Goal: Task Accomplishment & Management: Use online tool/utility

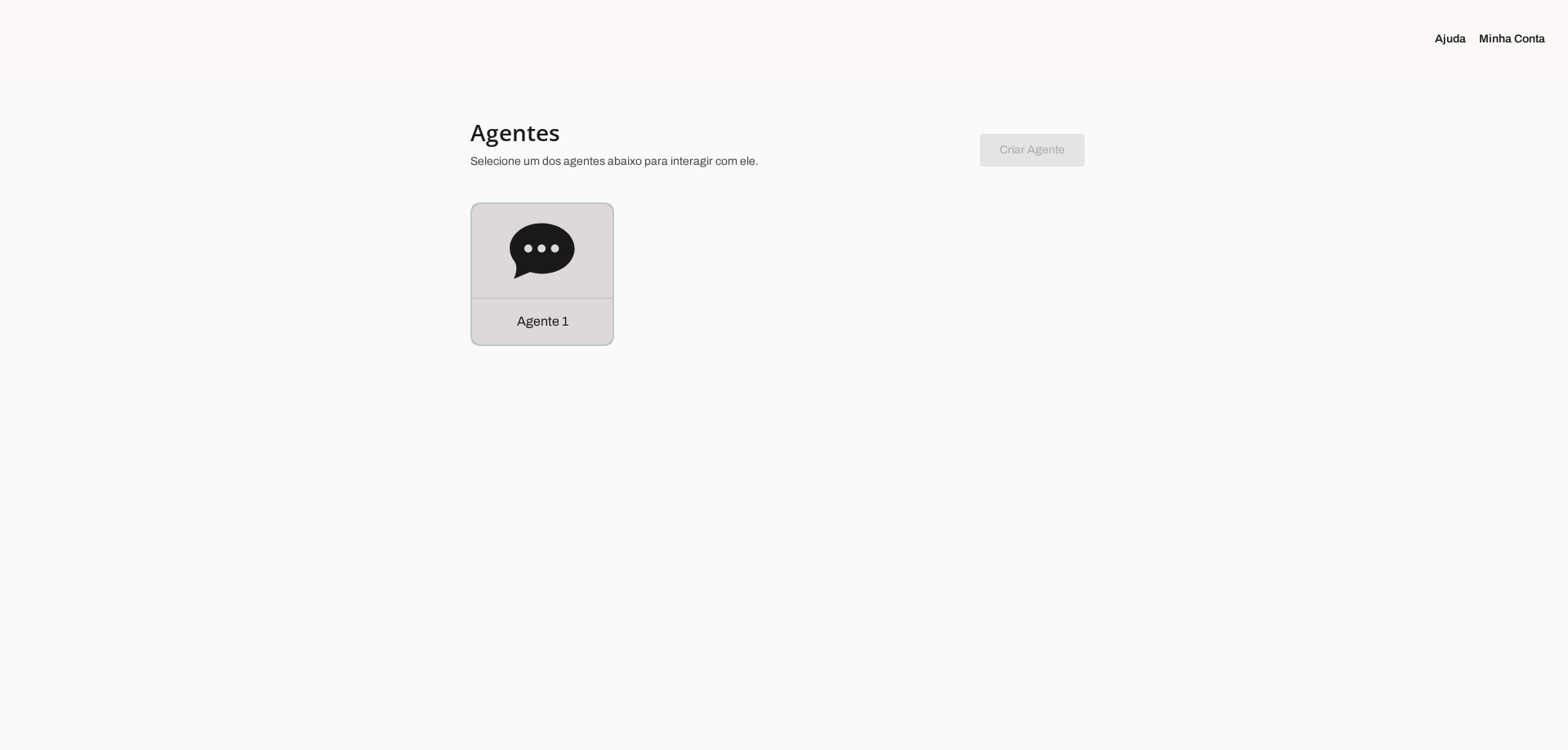
click at [516, 278] on icon at bounding box center [542, 251] width 66 height 65
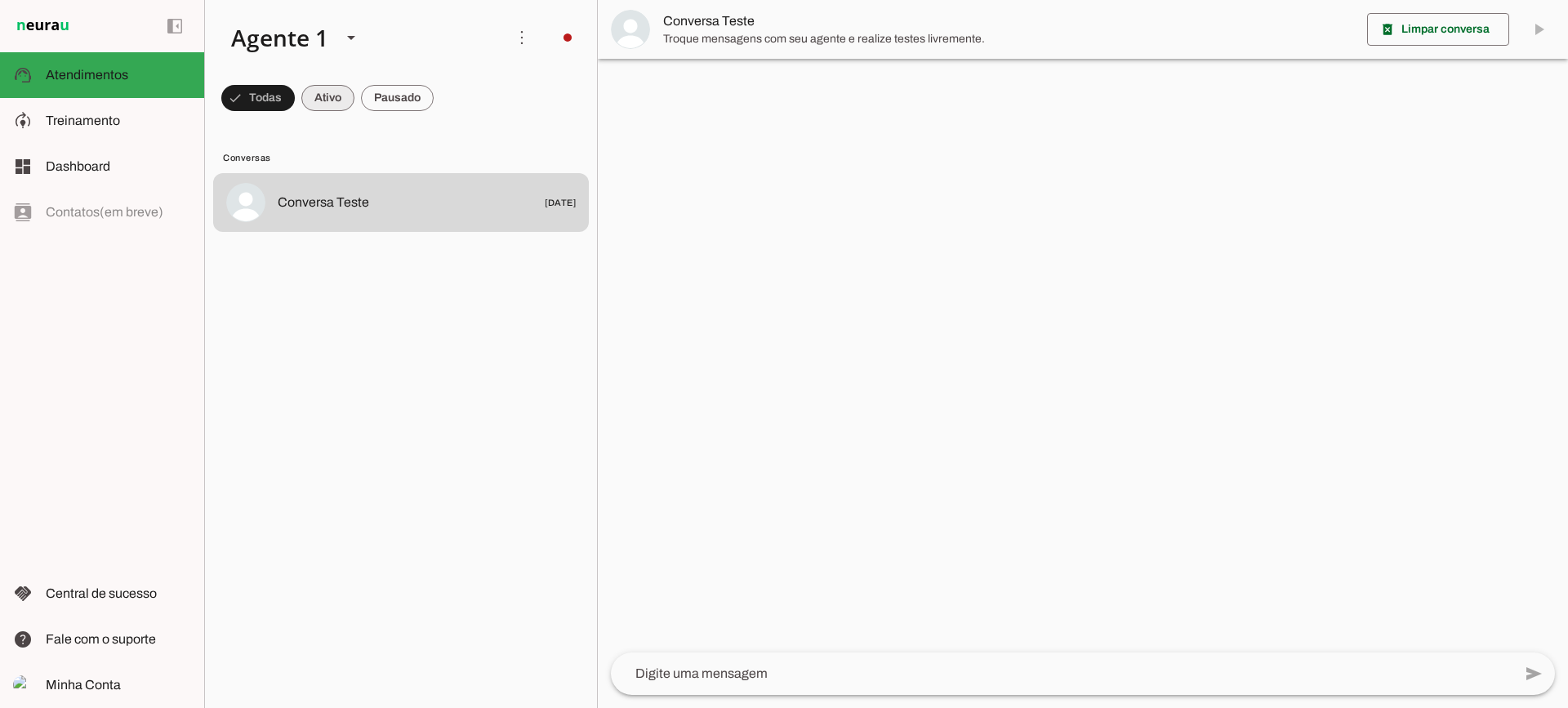
click at [294, 108] on span at bounding box center [258, 98] width 73 height 39
click at [280, 105] on span at bounding box center [250, 98] width 59 height 39
drag, startPoint x: 311, startPoint y: 100, endPoint x: 324, endPoint y: 37, distance: 64.3
click at [280, 92] on span at bounding box center [250, 98] width 59 height 39
drag, startPoint x: 361, startPoint y: 102, endPoint x: 399, endPoint y: 101, distance: 38.0
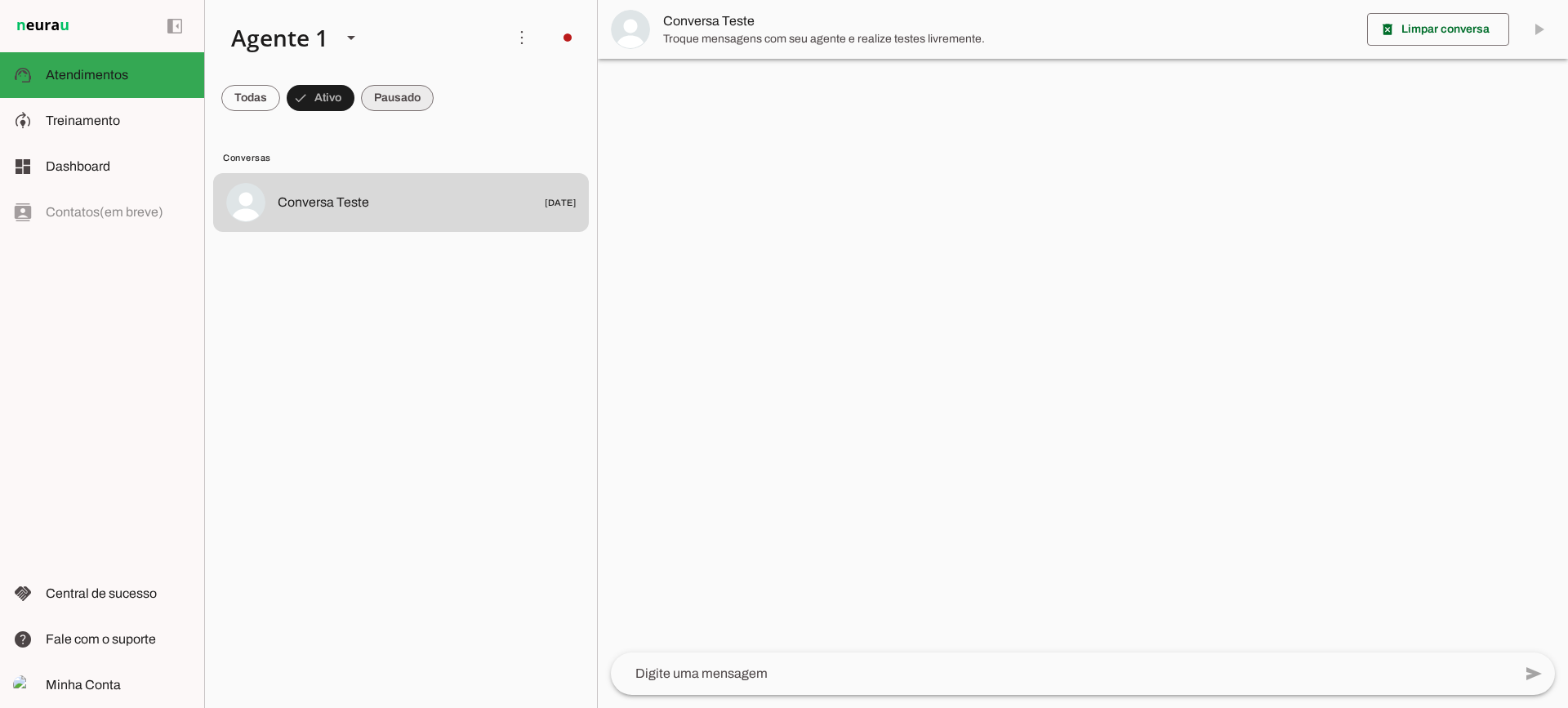
click at [0, 0] on slot at bounding box center [0, 0] width 0 height 0
click at [280, 101] on span at bounding box center [250, 98] width 59 height 39
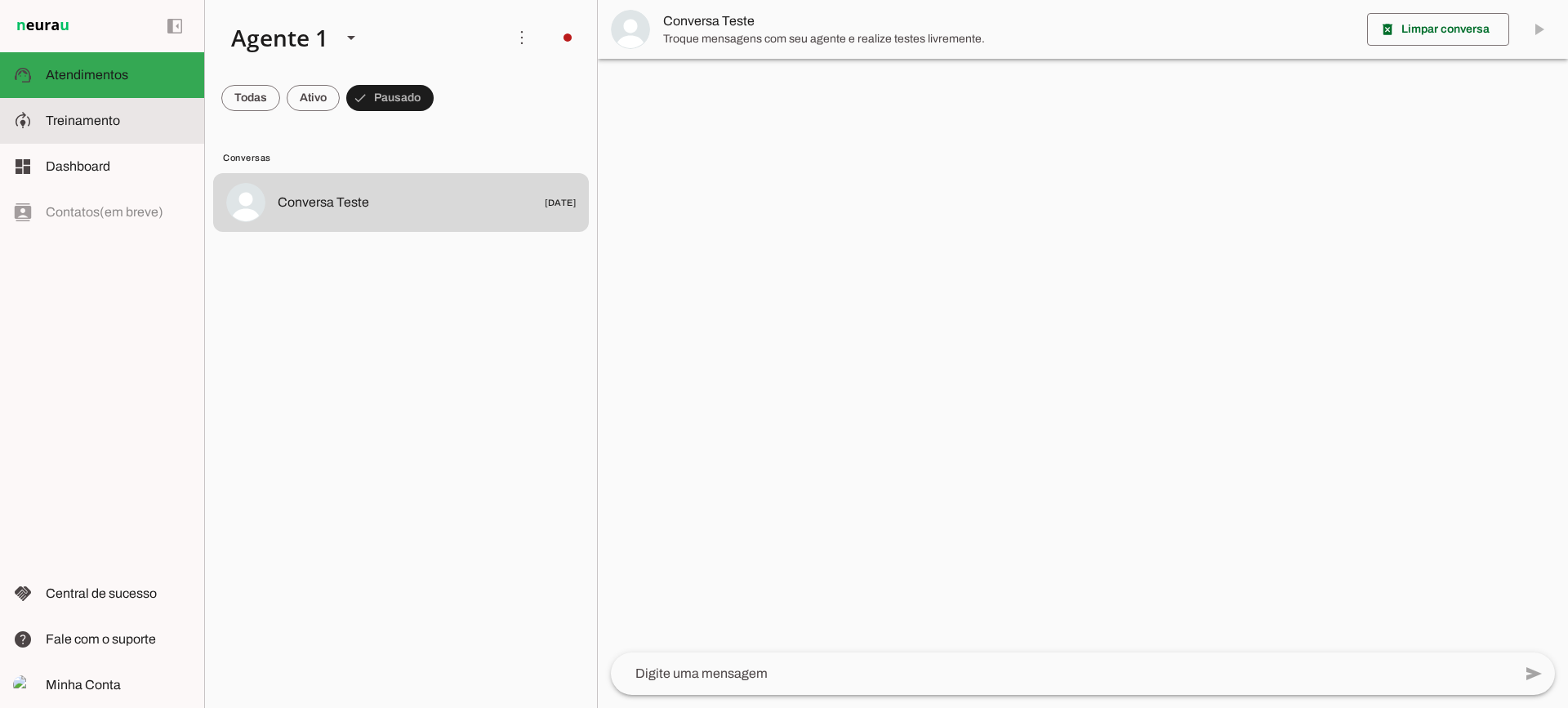
click at [91, 111] on md-item "model_training Treinamento Treinamento" at bounding box center [102, 121] width 204 height 46
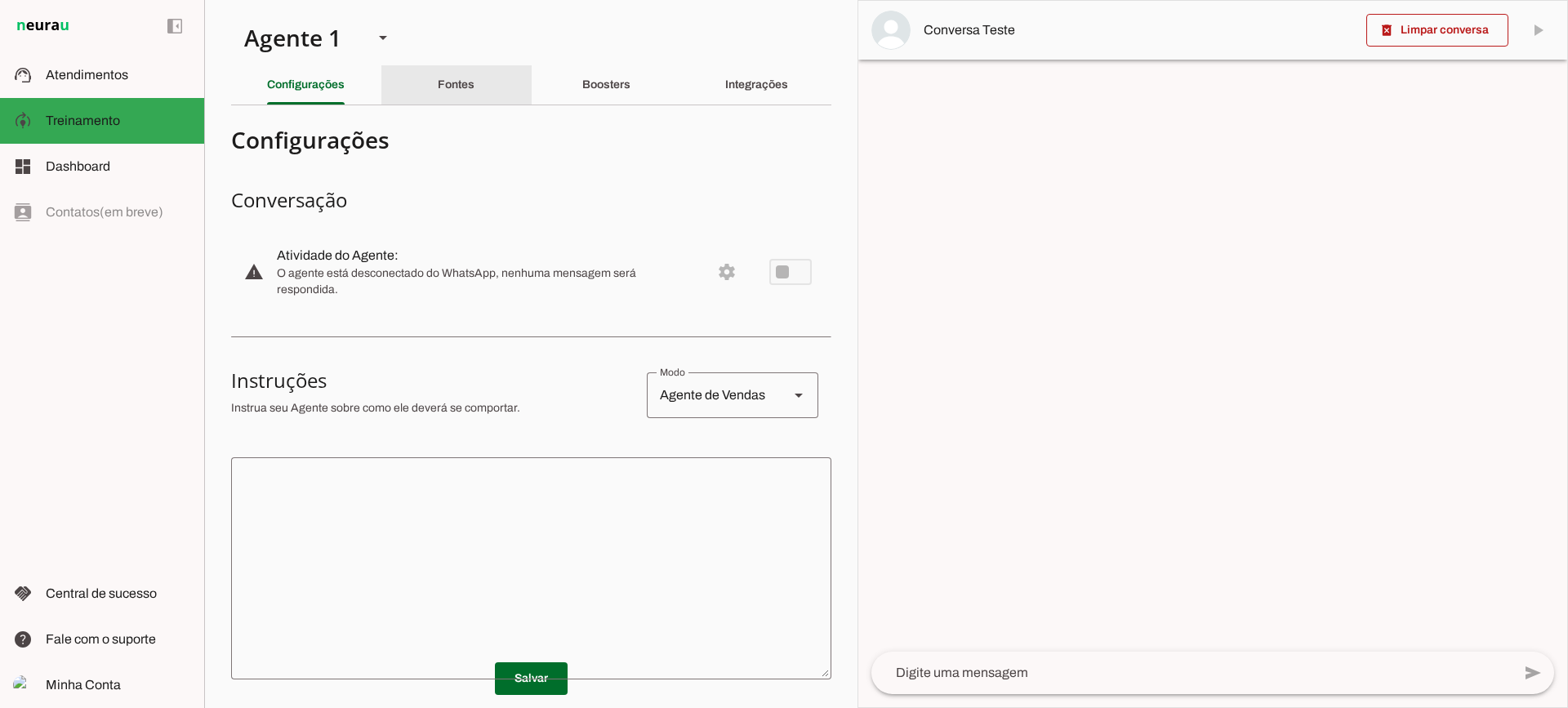
click at [437, 99] on div "Fontes" at bounding box center [455, 85] width 37 height 39
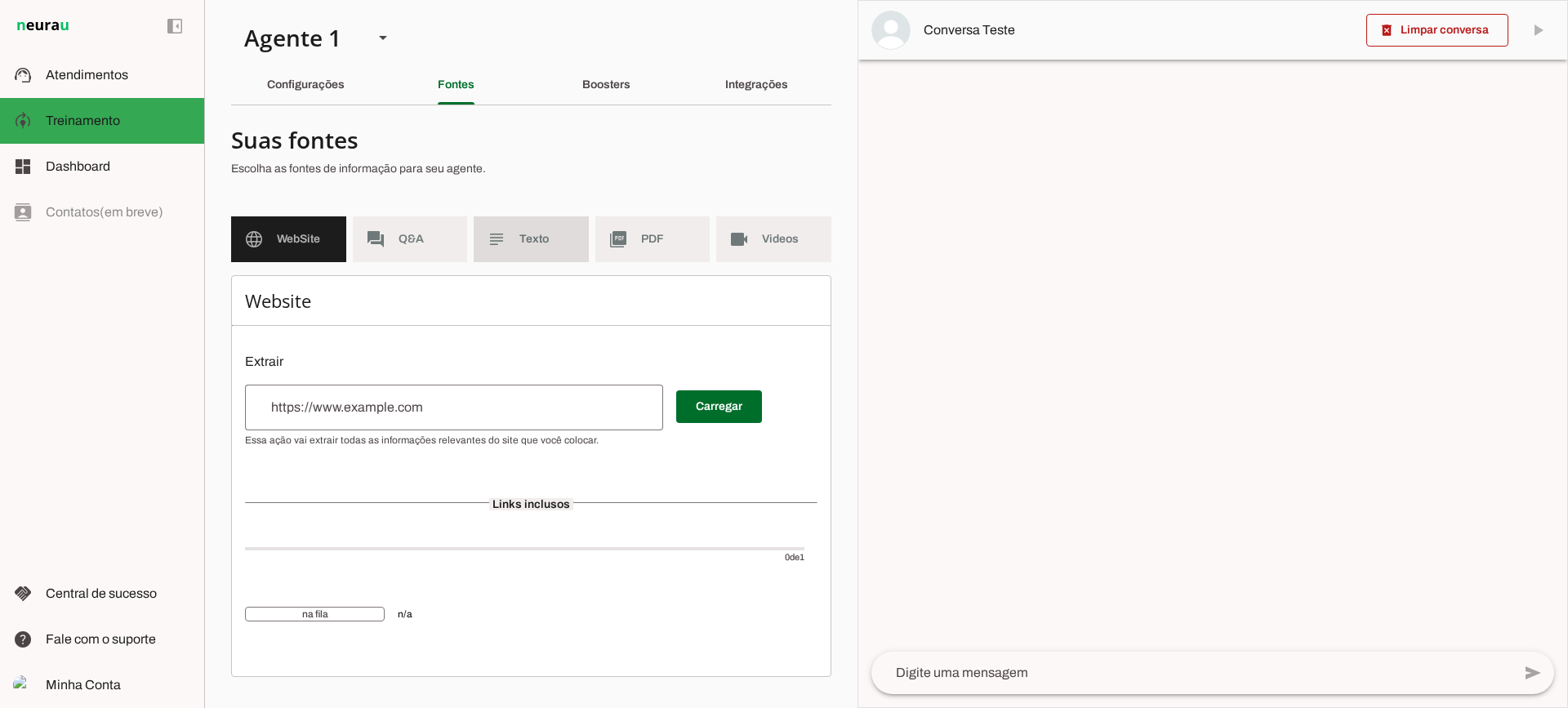
click at [525, 232] on span "Texto" at bounding box center [547, 239] width 56 height 16
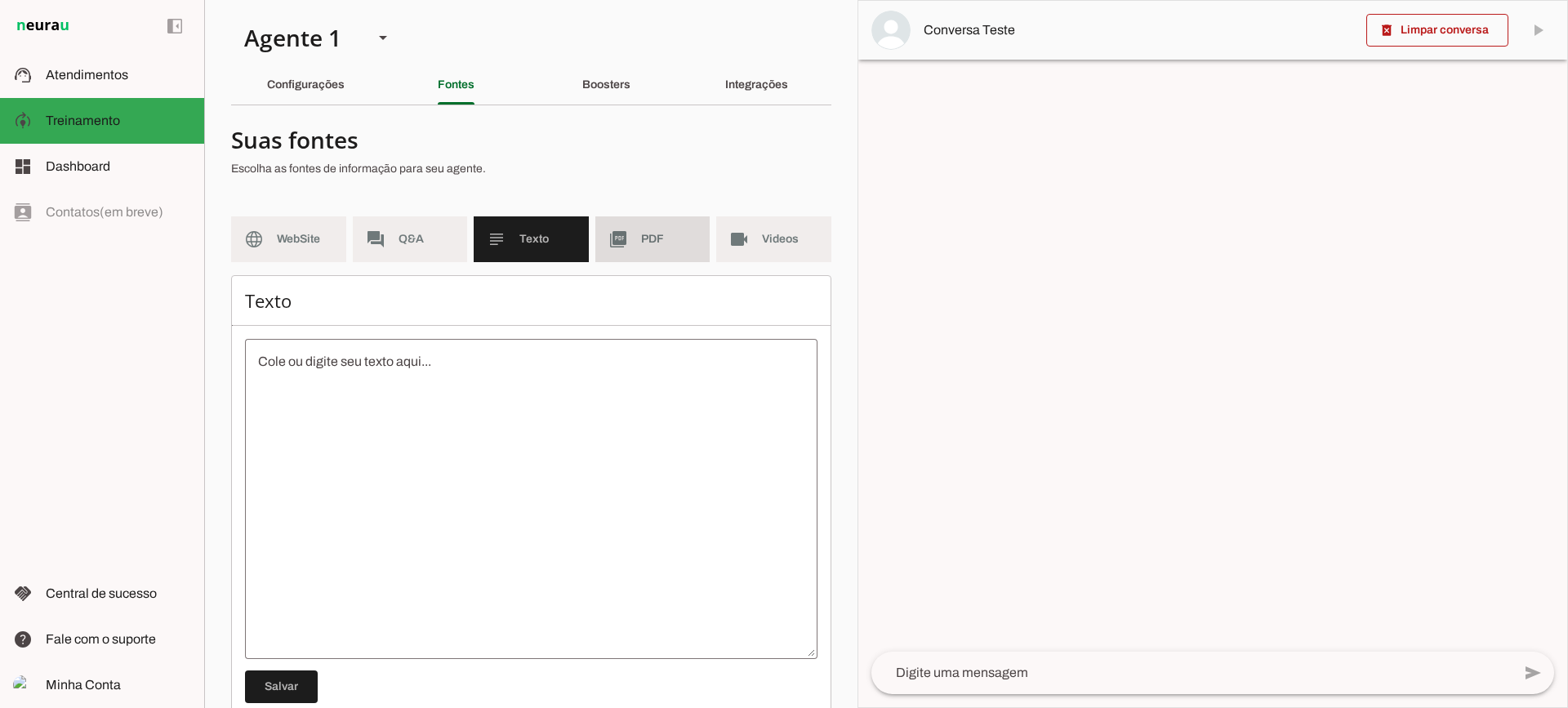
click at [641, 232] on span "PDF" at bounding box center [669, 239] width 56 height 16
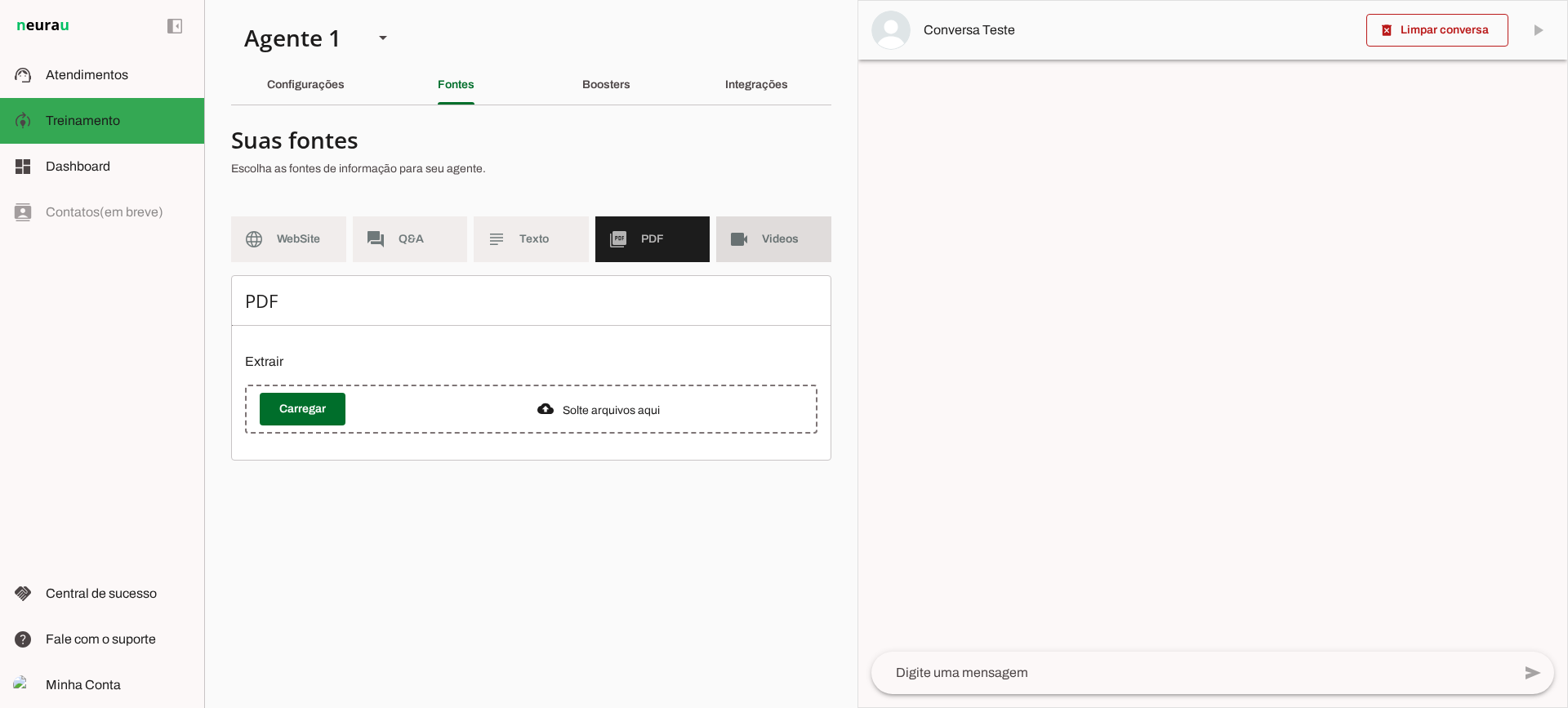
click at [750, 241] on md-item "videocam Videos" at bounding box center [773, 239] width 115 height 46
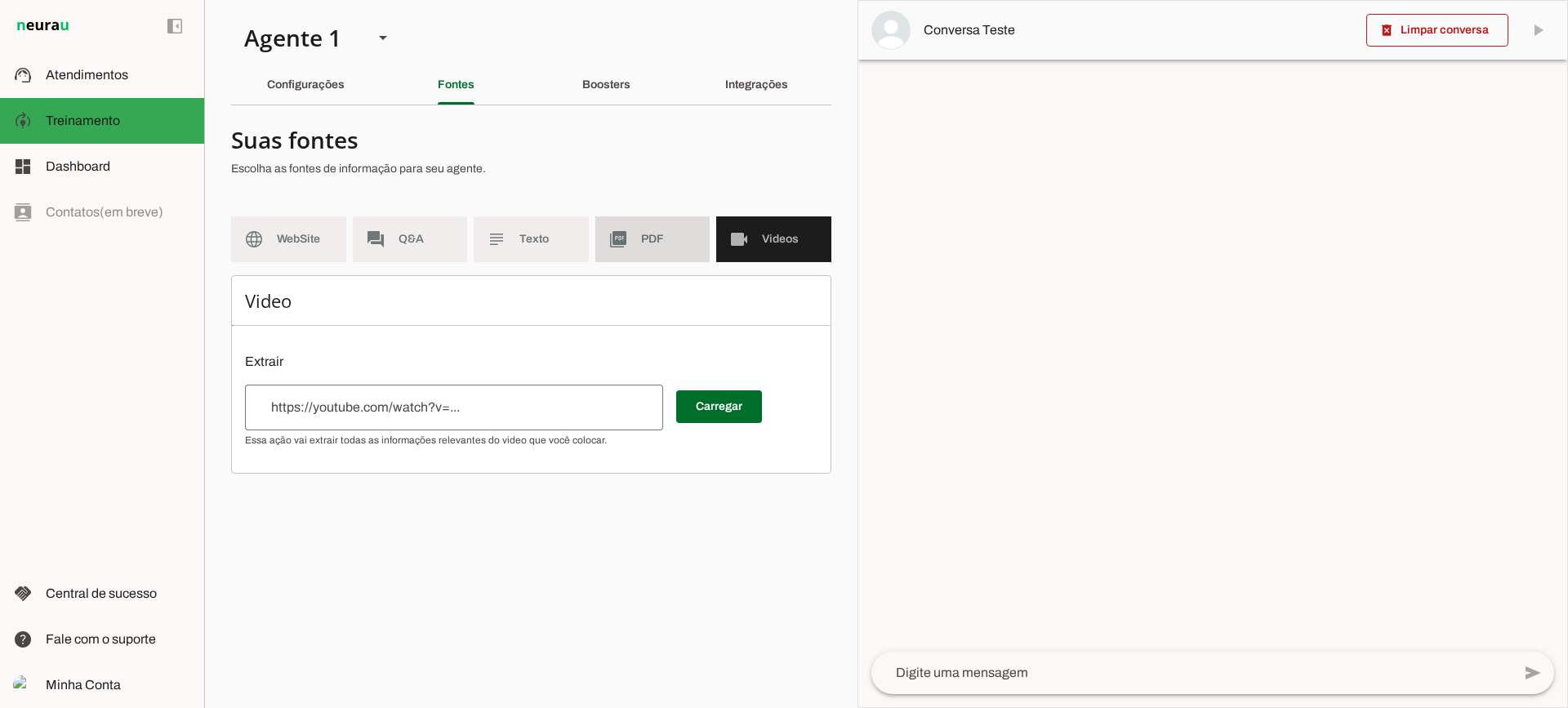
click at [647, 236] on span "PDF" at bounding box center [669, 239] width 56 height 16
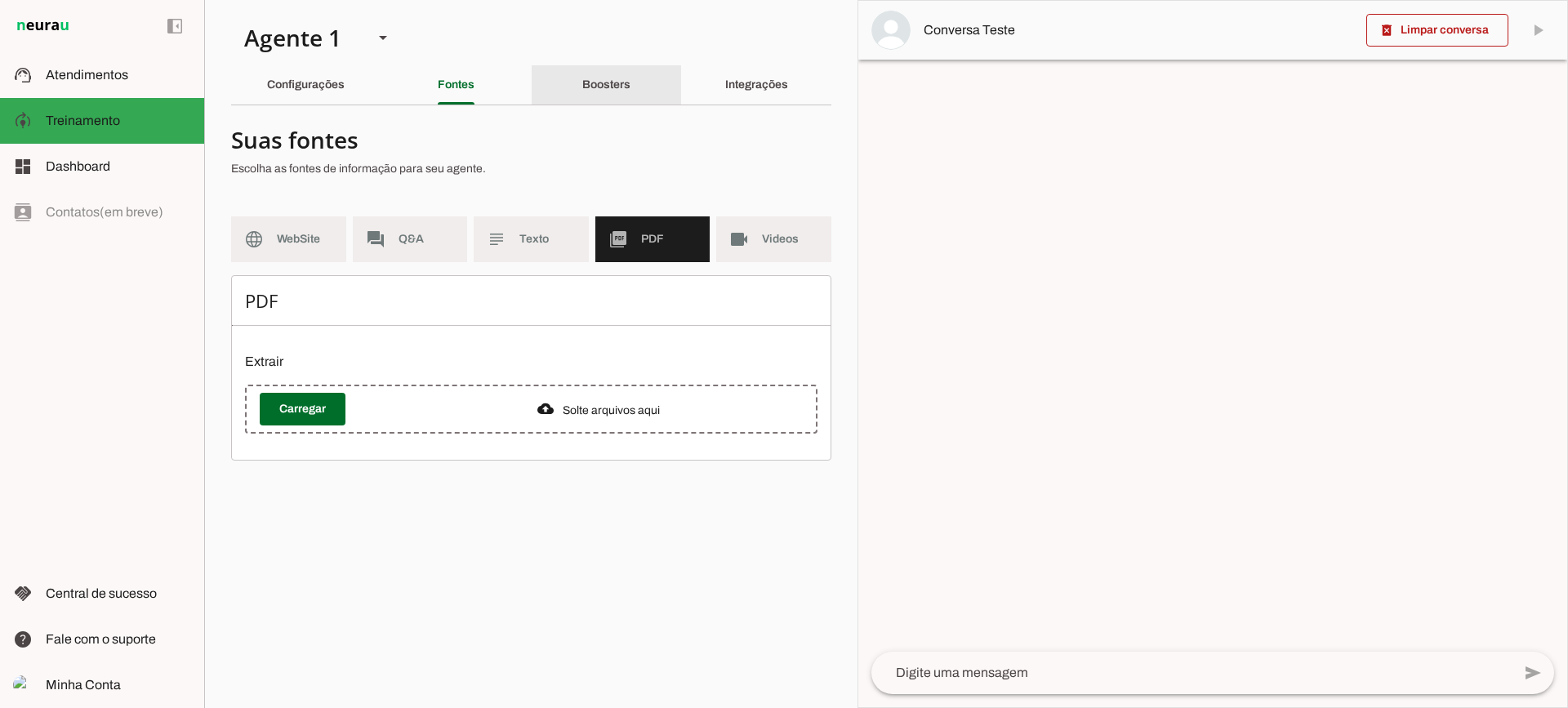
click at [582, 83] on div "Boosters" at bounding box center [606, 85] width 48 height 39
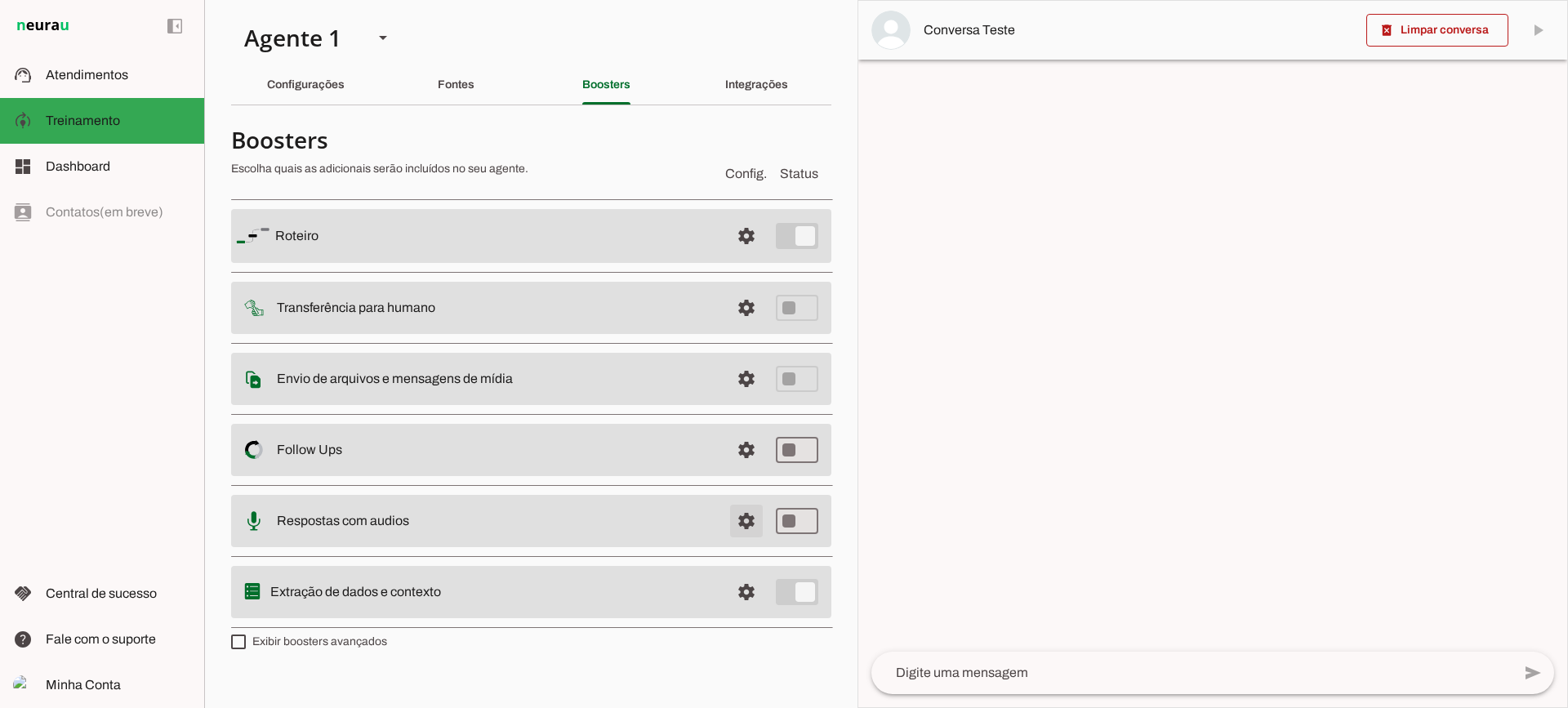
click at [748, 255] on span at bounding box center [746, 236] width 39 height 39
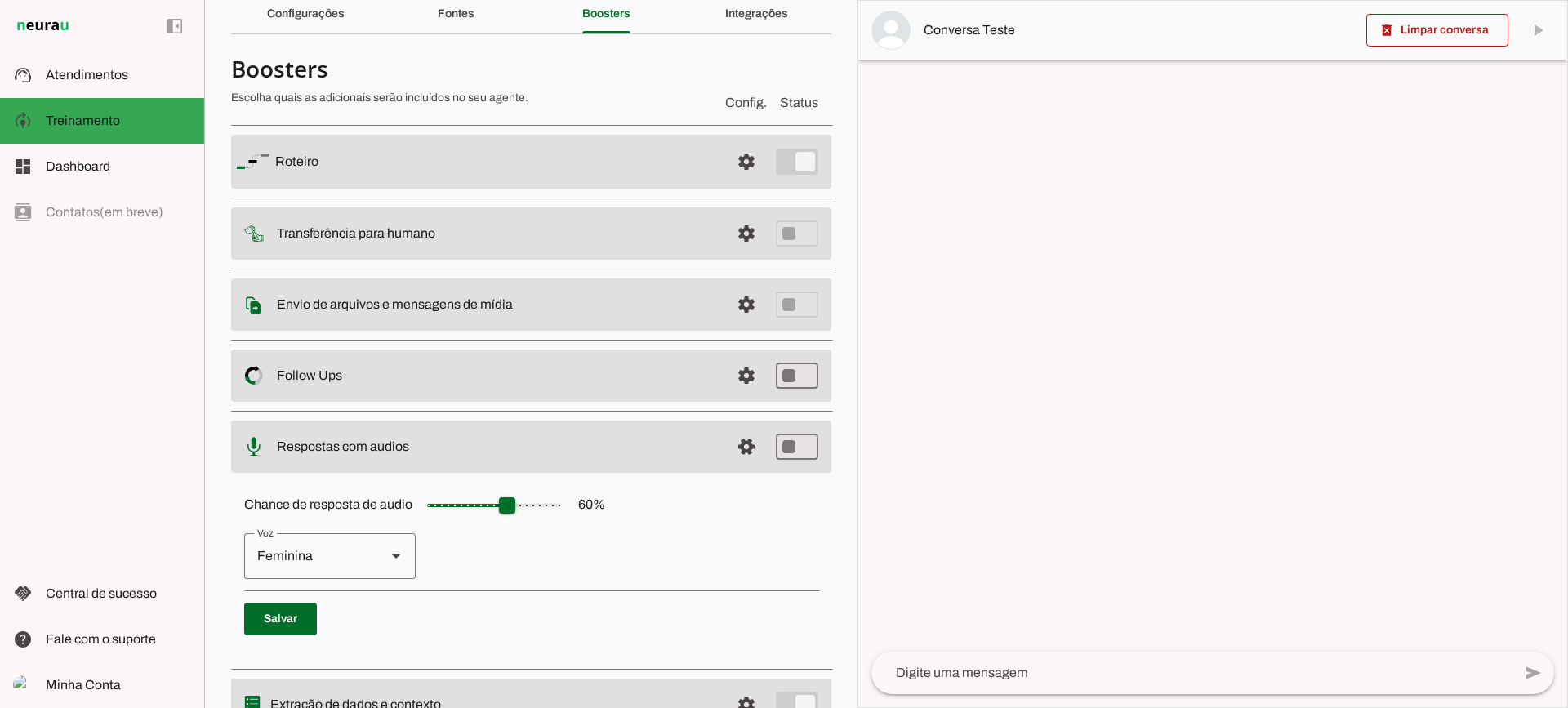
scroll to position [150, 0]
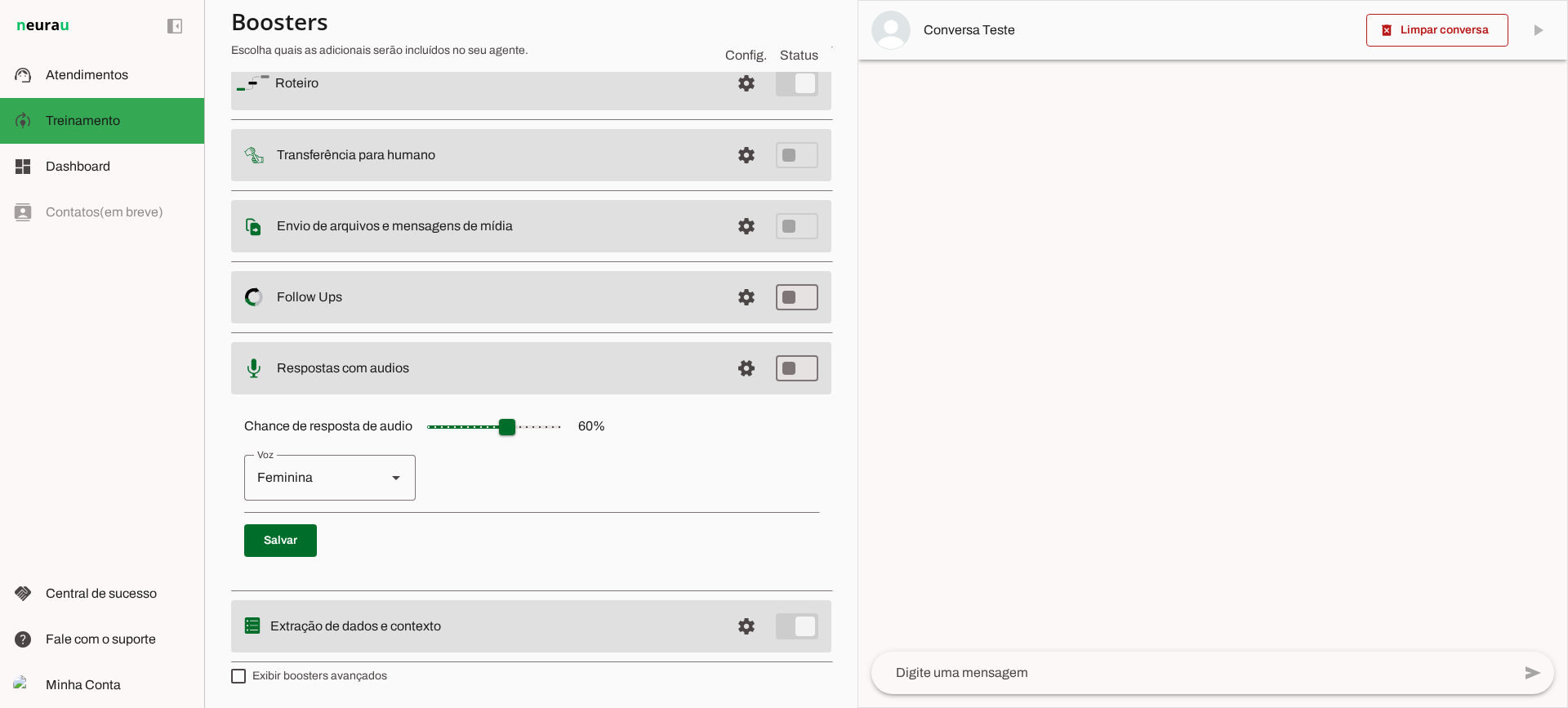
click at [365, 467] on div "Feminina" at bounding box center [309, 478] width 129 height 46
click at [340, 483] on div "Masculina" at bounding box center [309, 478] width 129 height 46
type md-outlined-select "cgSgspJ2msm6clMCkdW9"
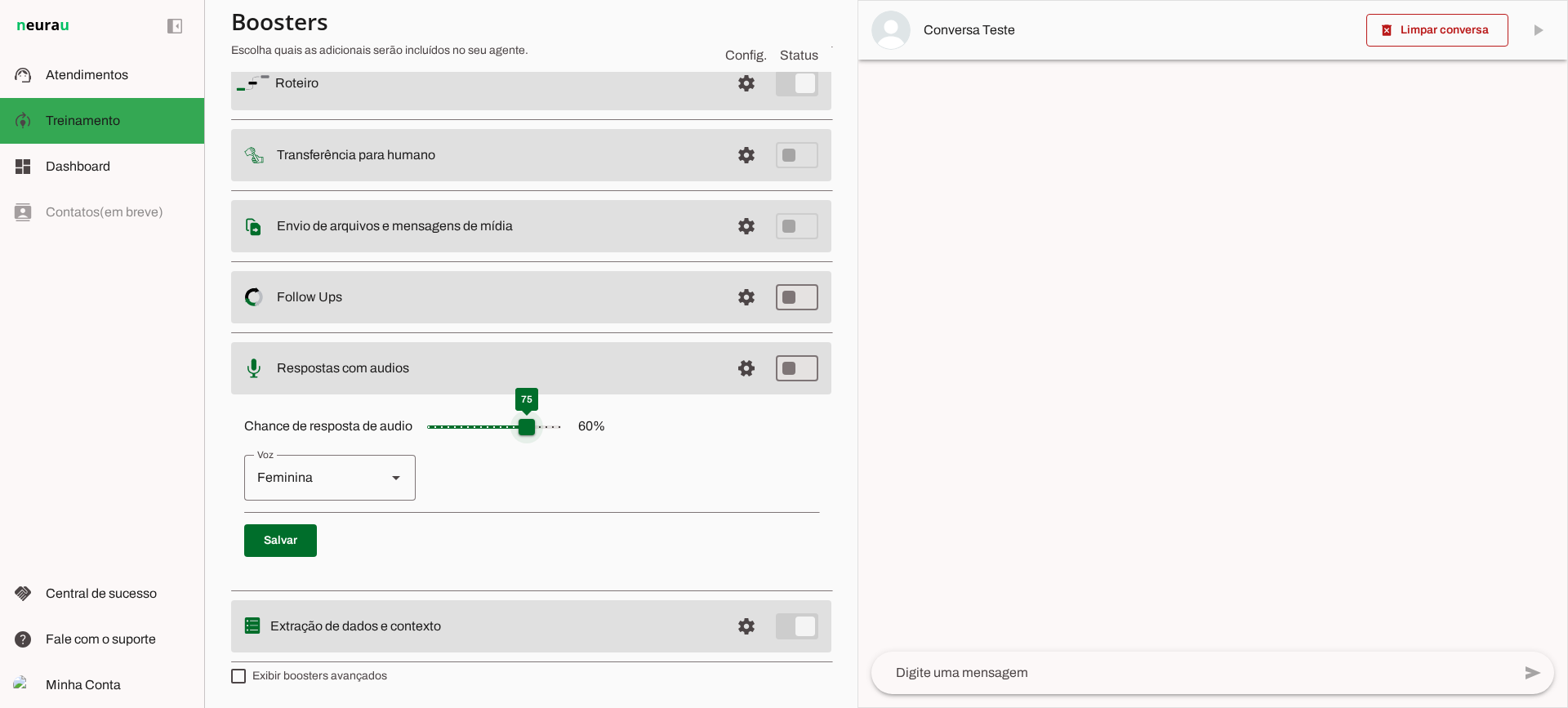
drag, startPoint x: 507, startPoint y: 420, endPoint x: 535, endPoint y: 435, distance: 31.8
type input "**"
type md-slider "75"
click at [535, 435] on input "Chance de resposta de audio 60 %" at bounding box center [494, 427] width 163 height 32
click at [739, 103] on span at bounding box center [746, 83] width 39 height 39
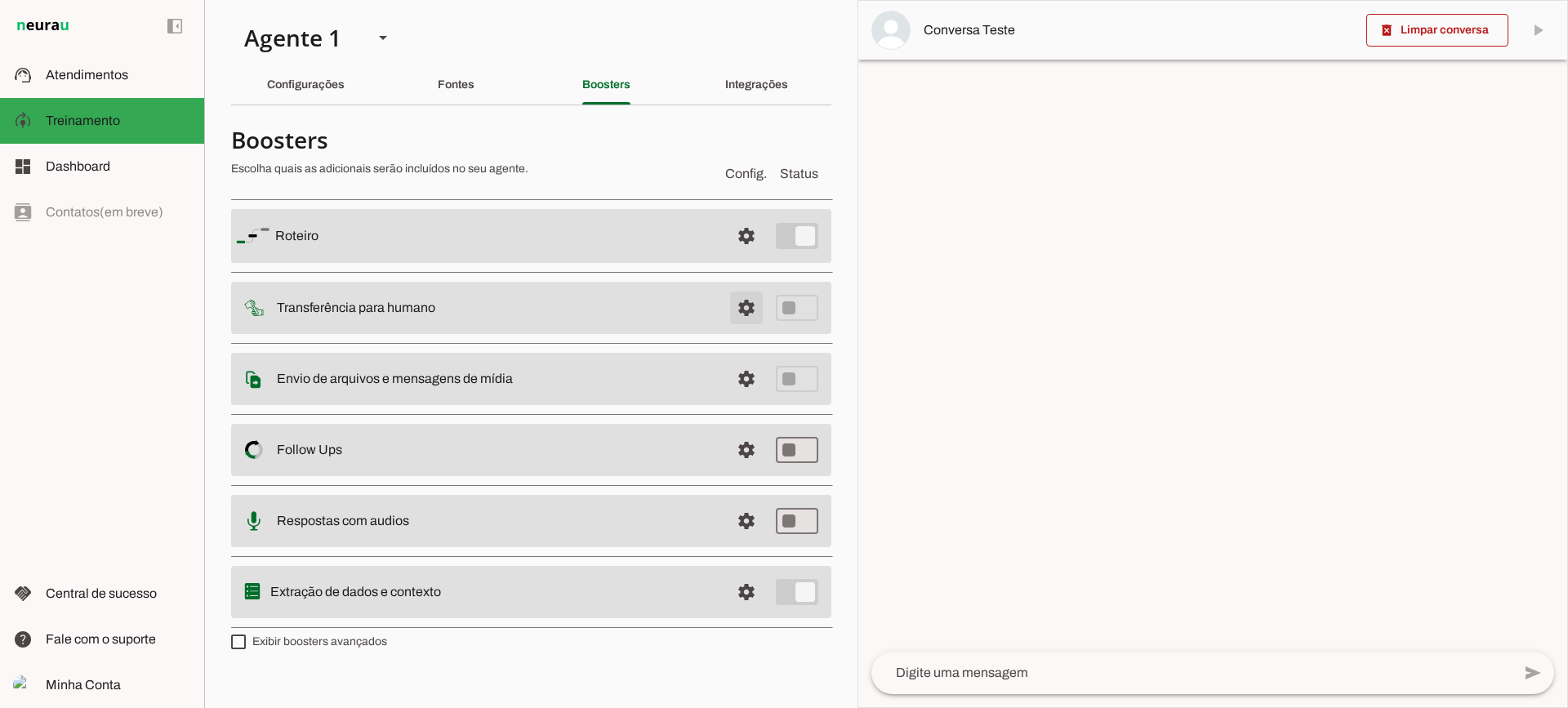
click at [756, 255] on span at bounding box center [746, 236] width 39 height 39
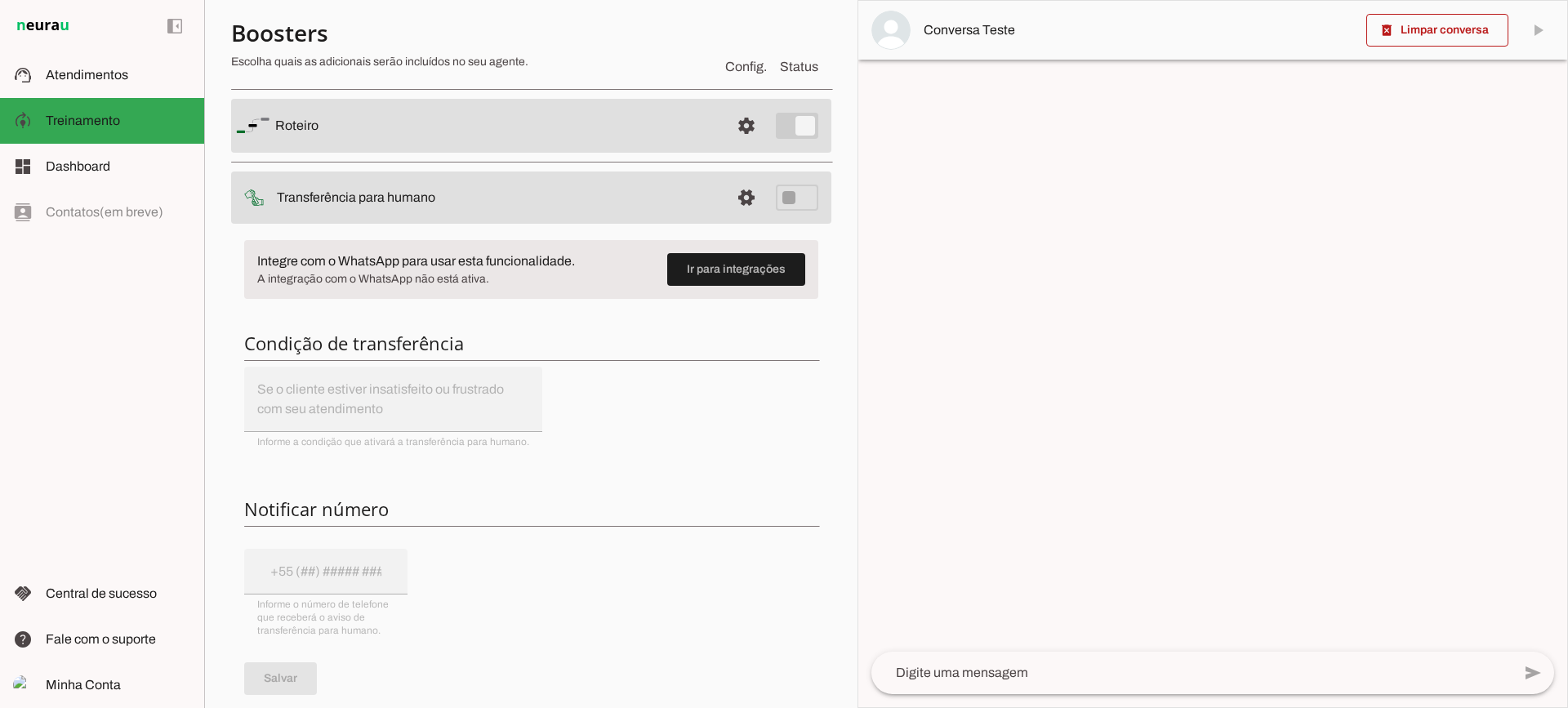
scroll to position [82, 0]
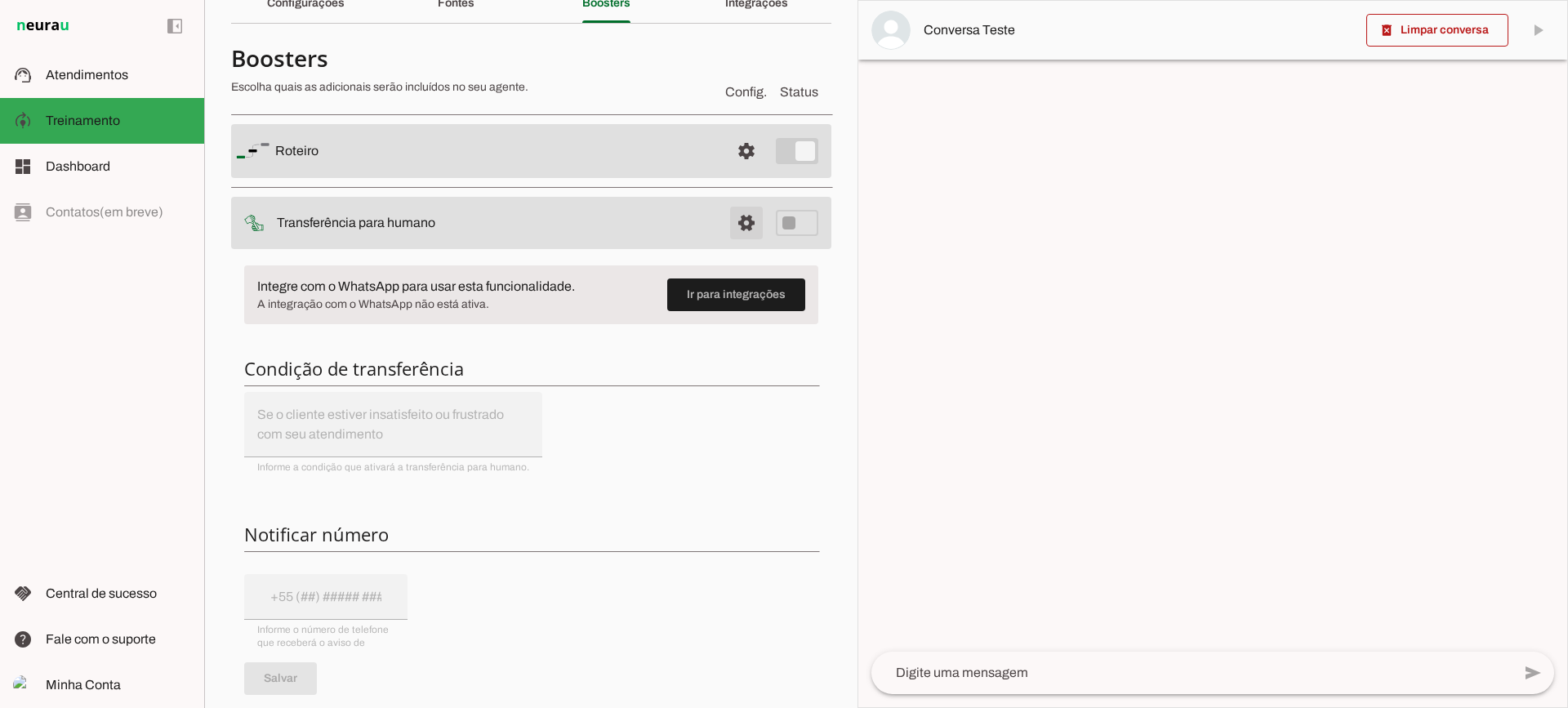
click at [727, 171] on span at bounding box center [746, 151] width 39 height 39
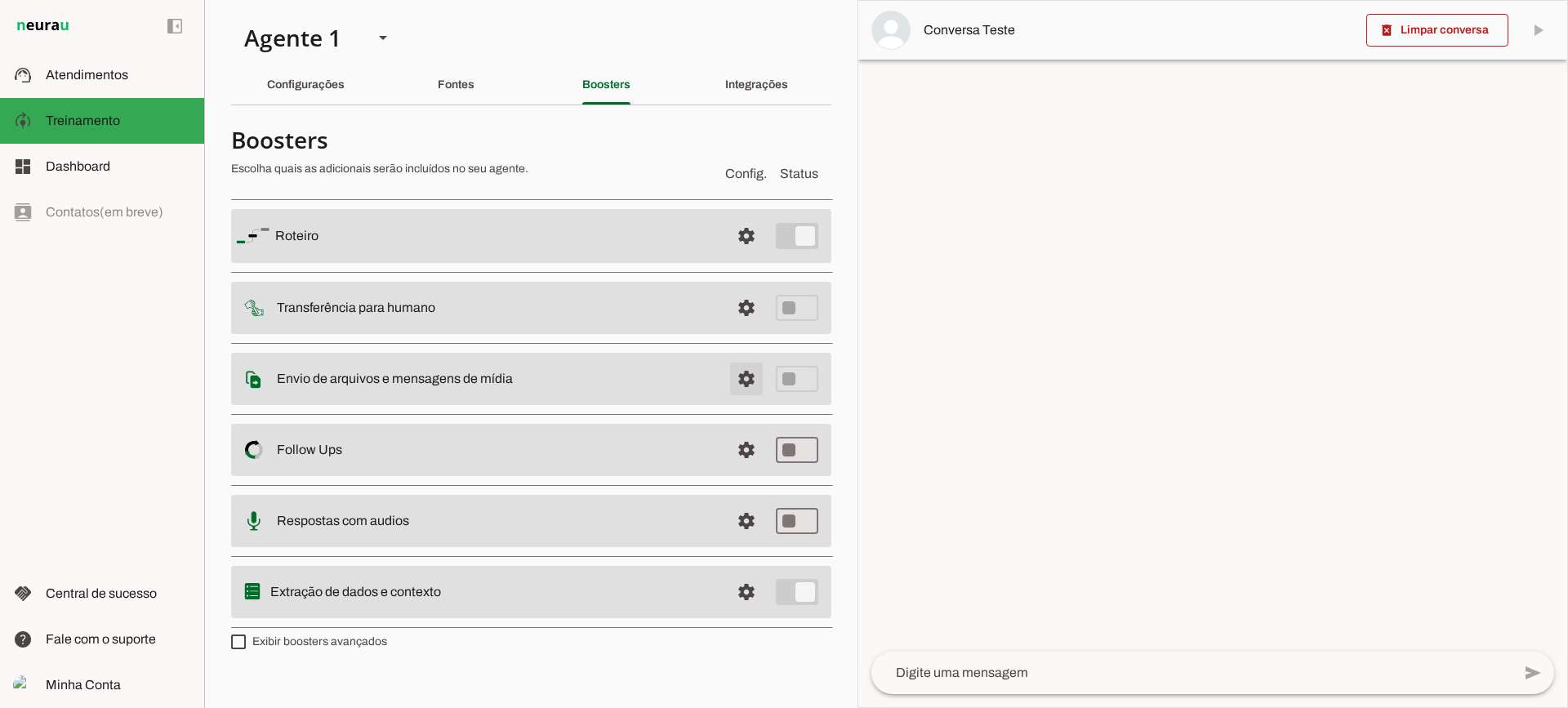
click at [756, 255] on span at bounding box center [746, 236] width 39 height 39
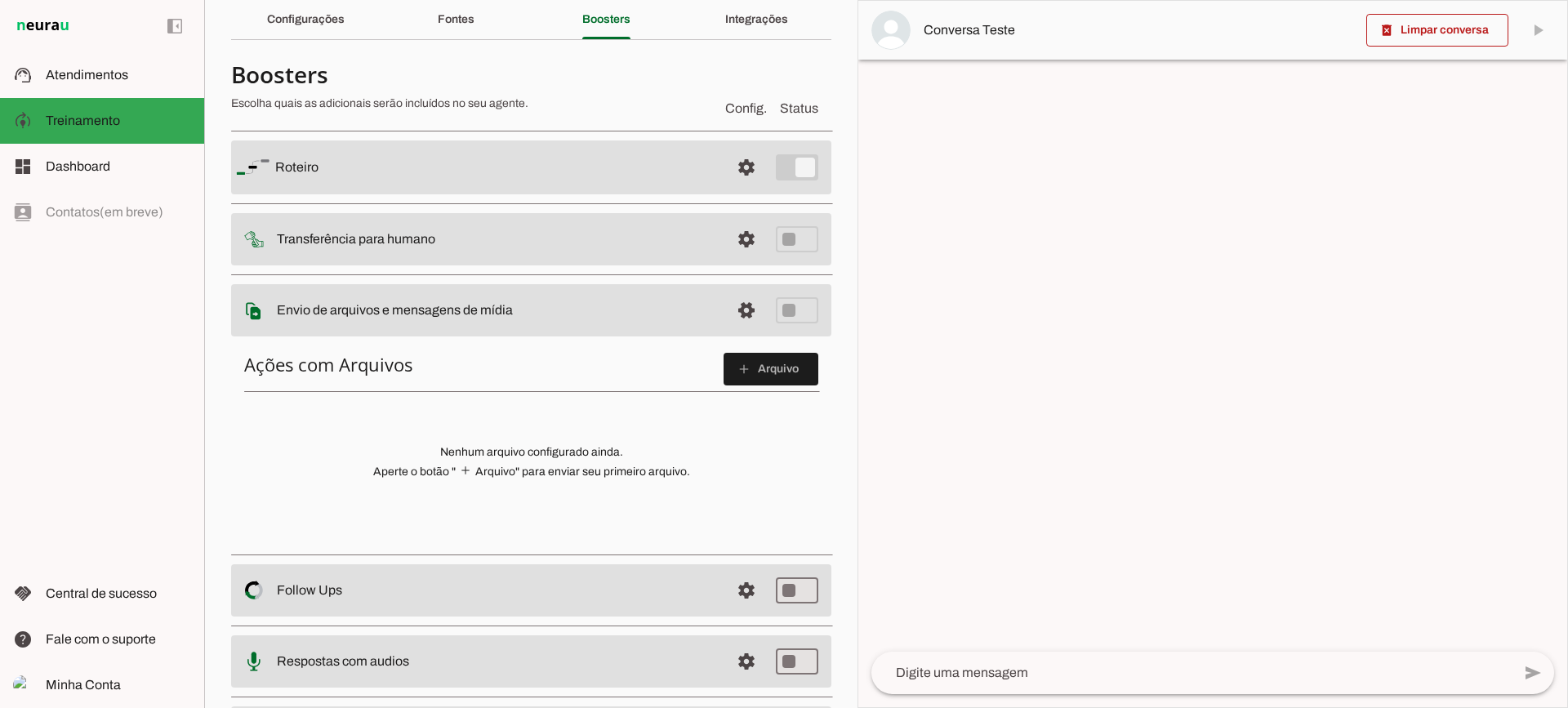
scroll to position [163, 0]
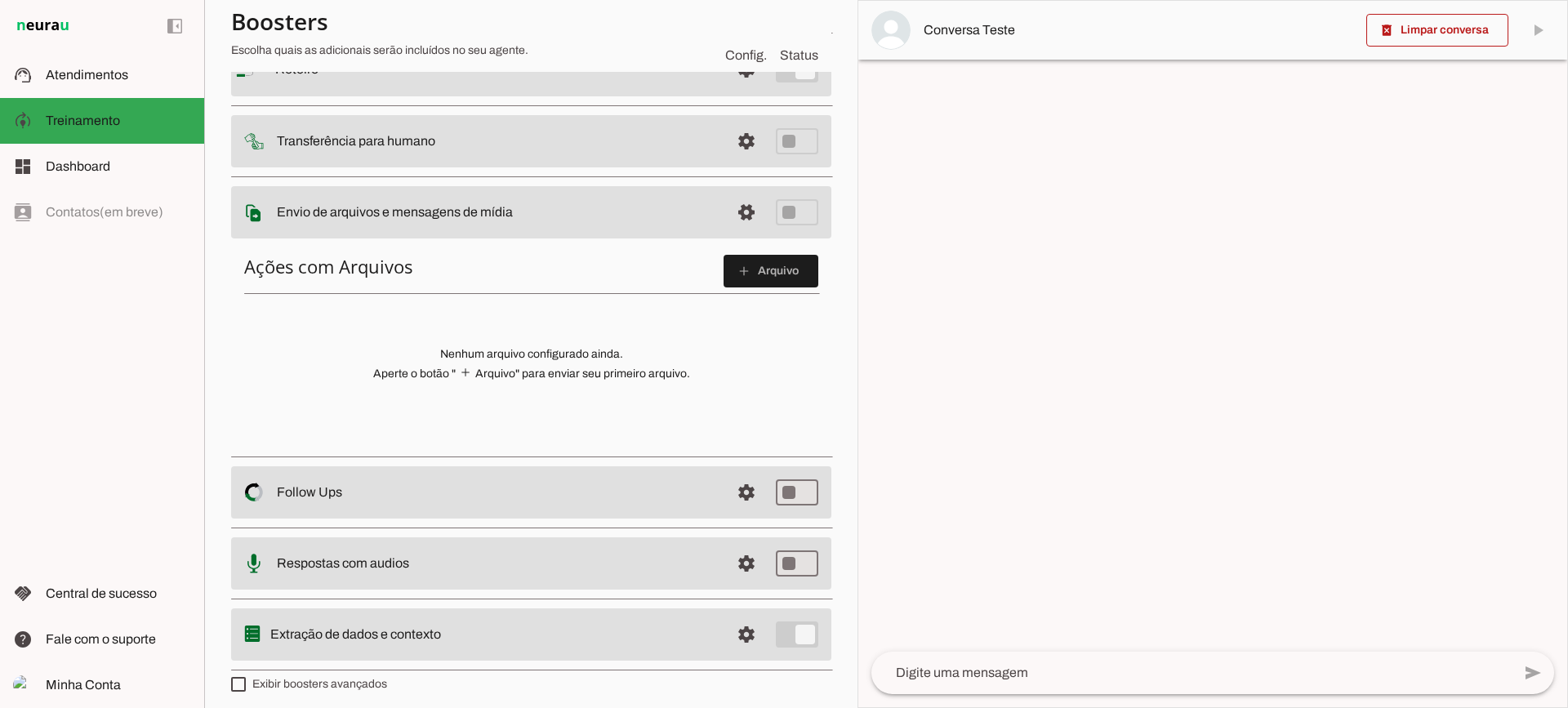
click at [723, 265] on span at bounding box center [770, 271] width 94 height 39
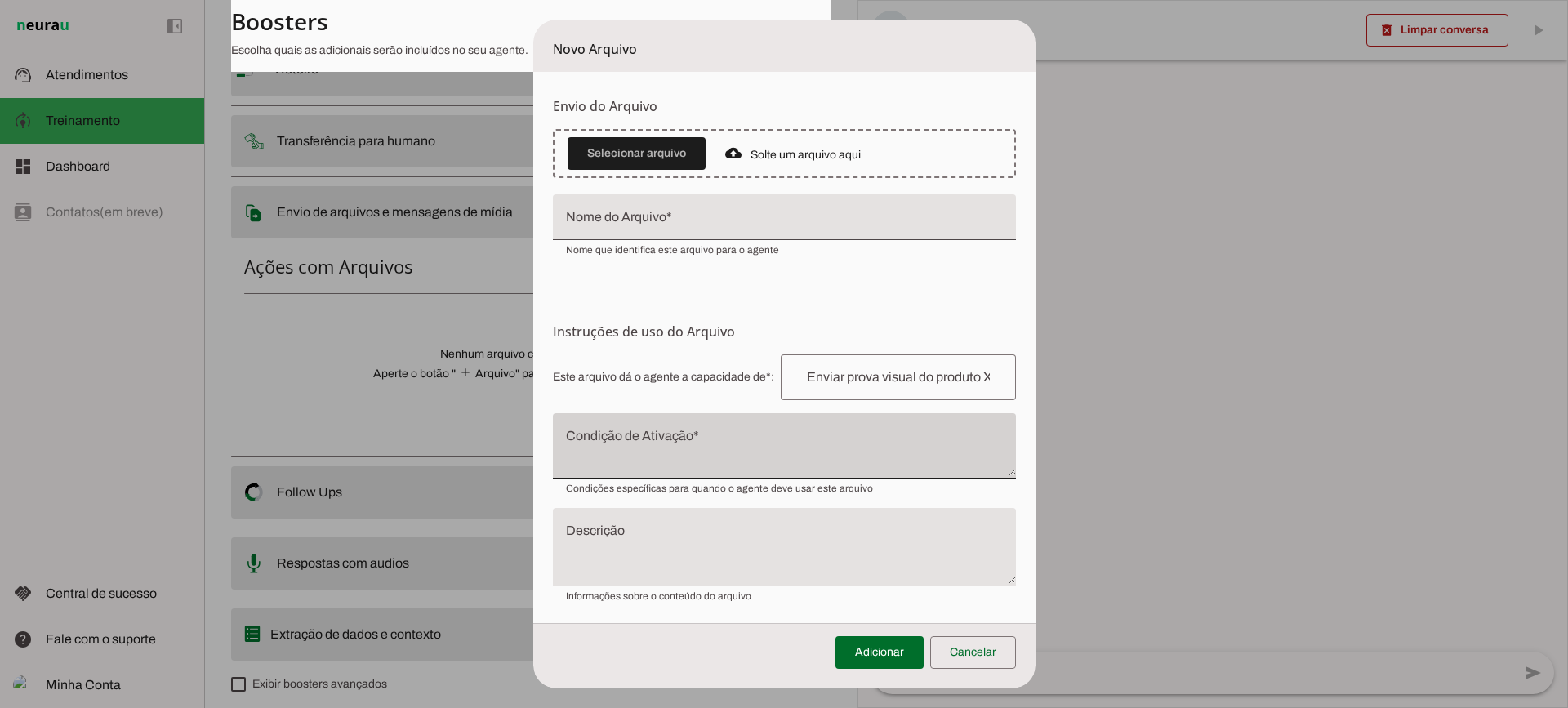
click at [644, 426] on div at bounding box center [784, 446] width 463 height 66
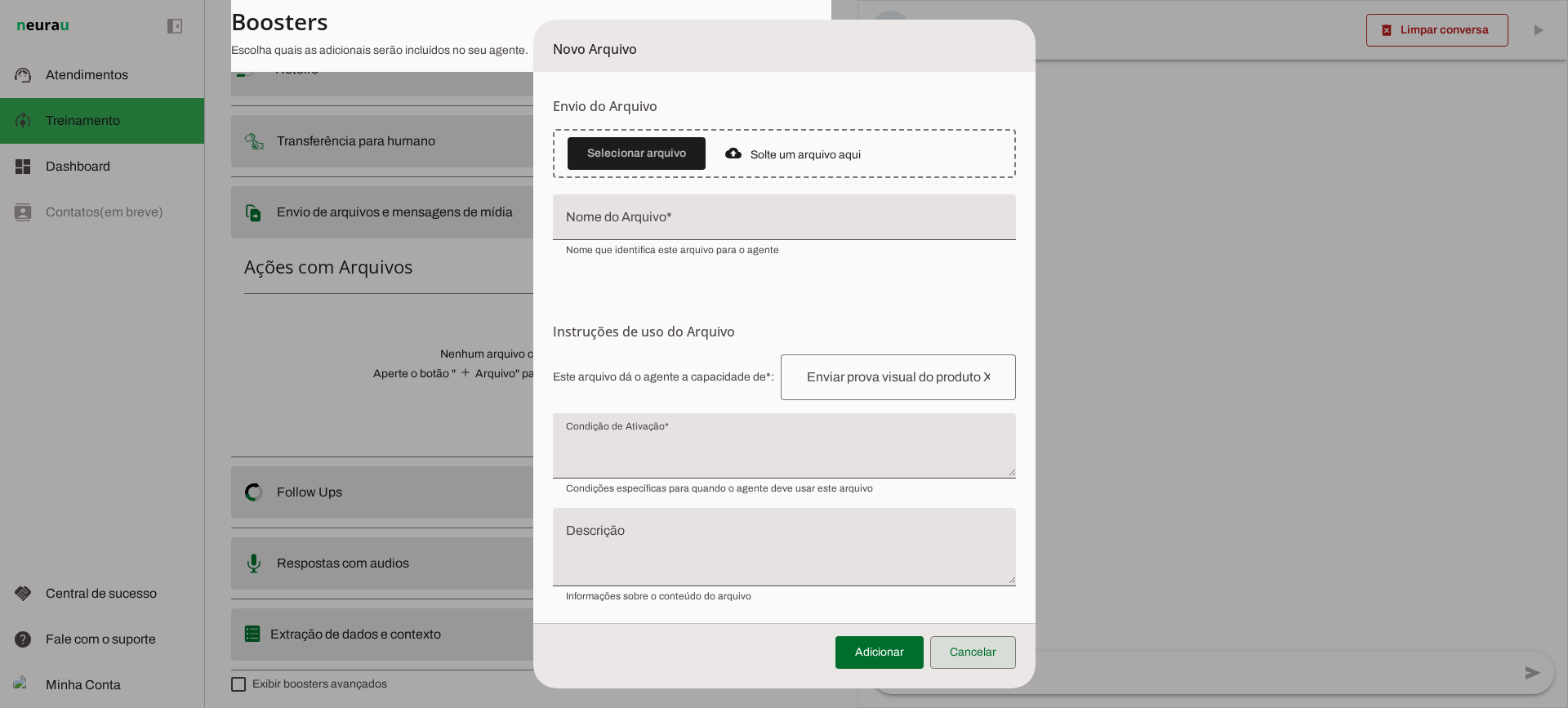
click at [1014, 659] on span at bounding box center [972, 653] width 86 height 39
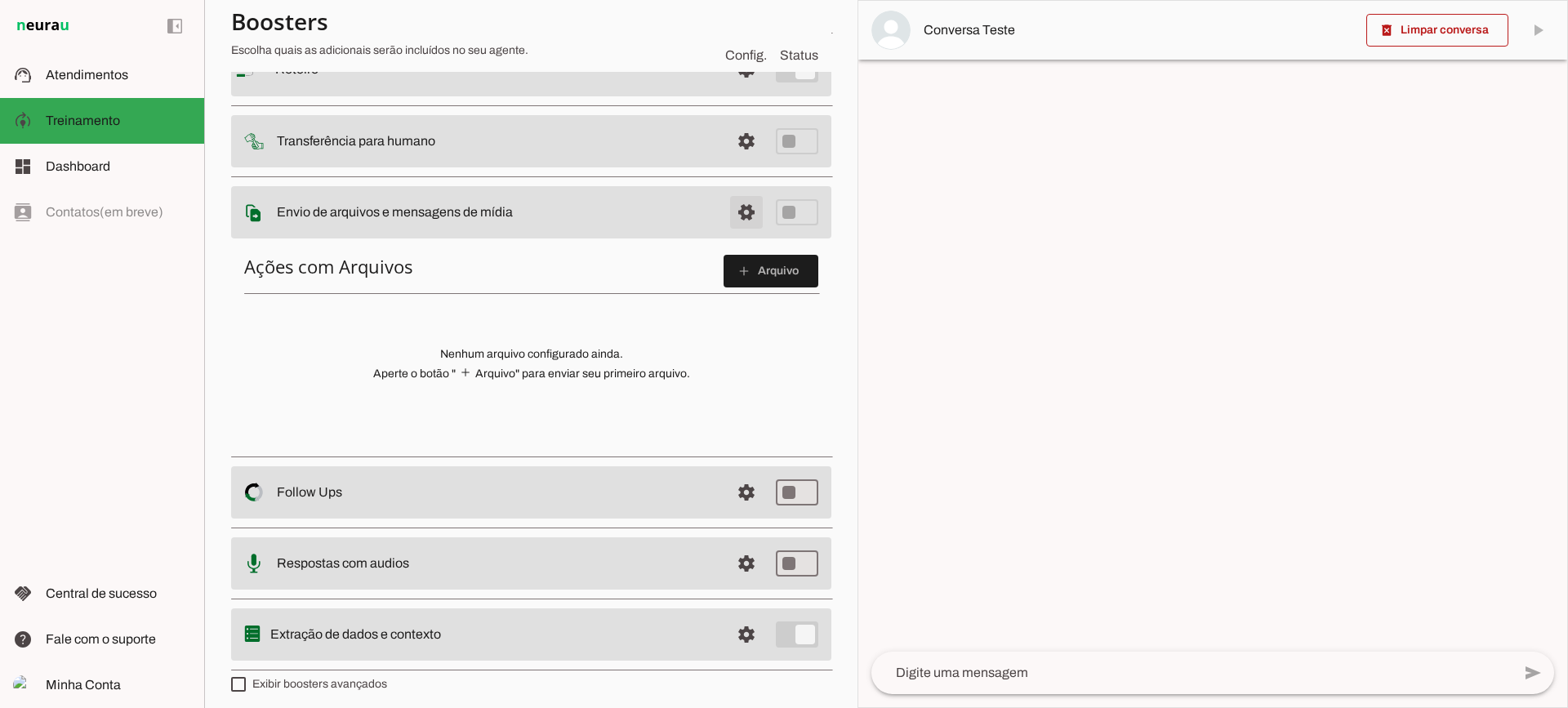
click at [727, 89] on span at bounding box center [746, 70] width 39 height 39
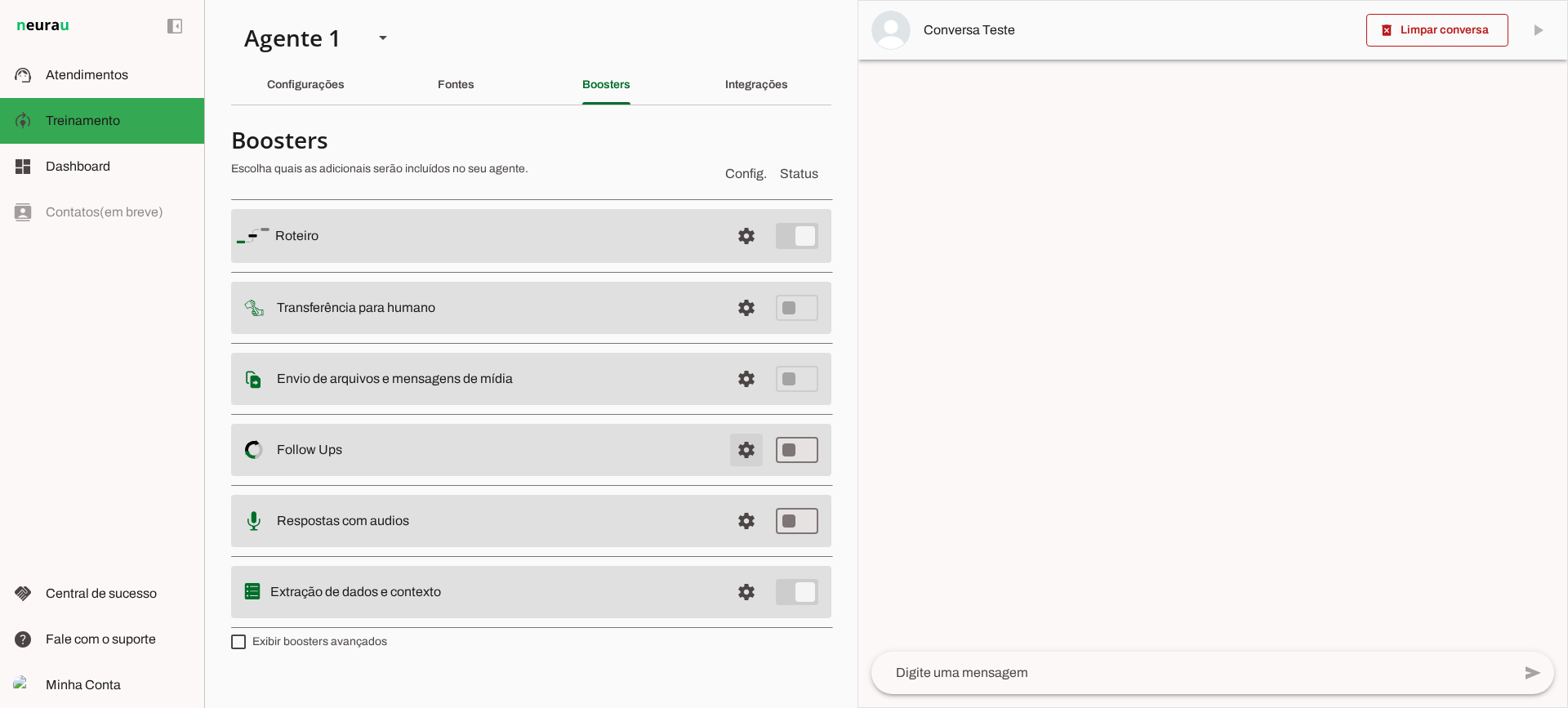
click at [737, 255] on span at bounding box center [746, 236] width 39 height 39
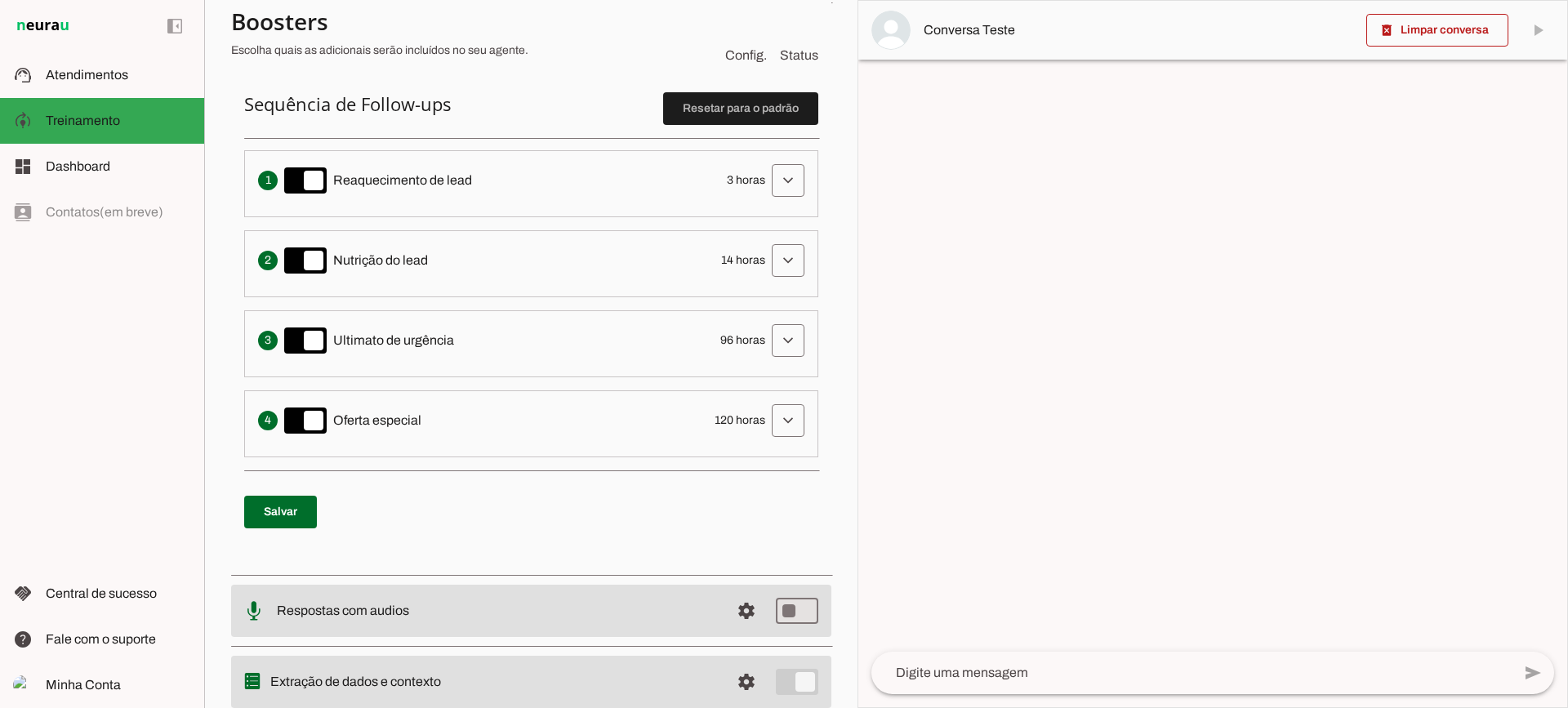
scroll to position [327, 0]
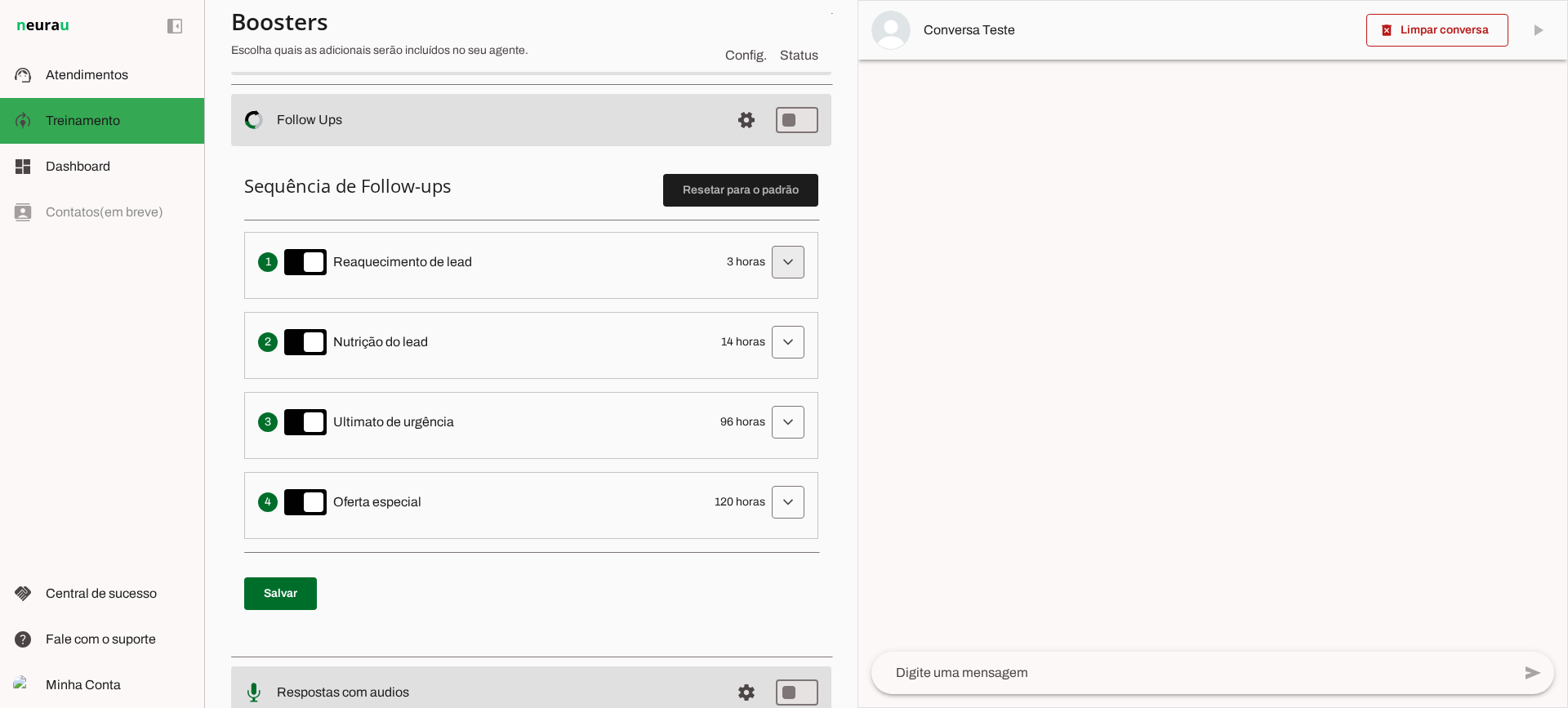
click at [771, 259] on span at bounding box center [788, 262] width 39 height 39
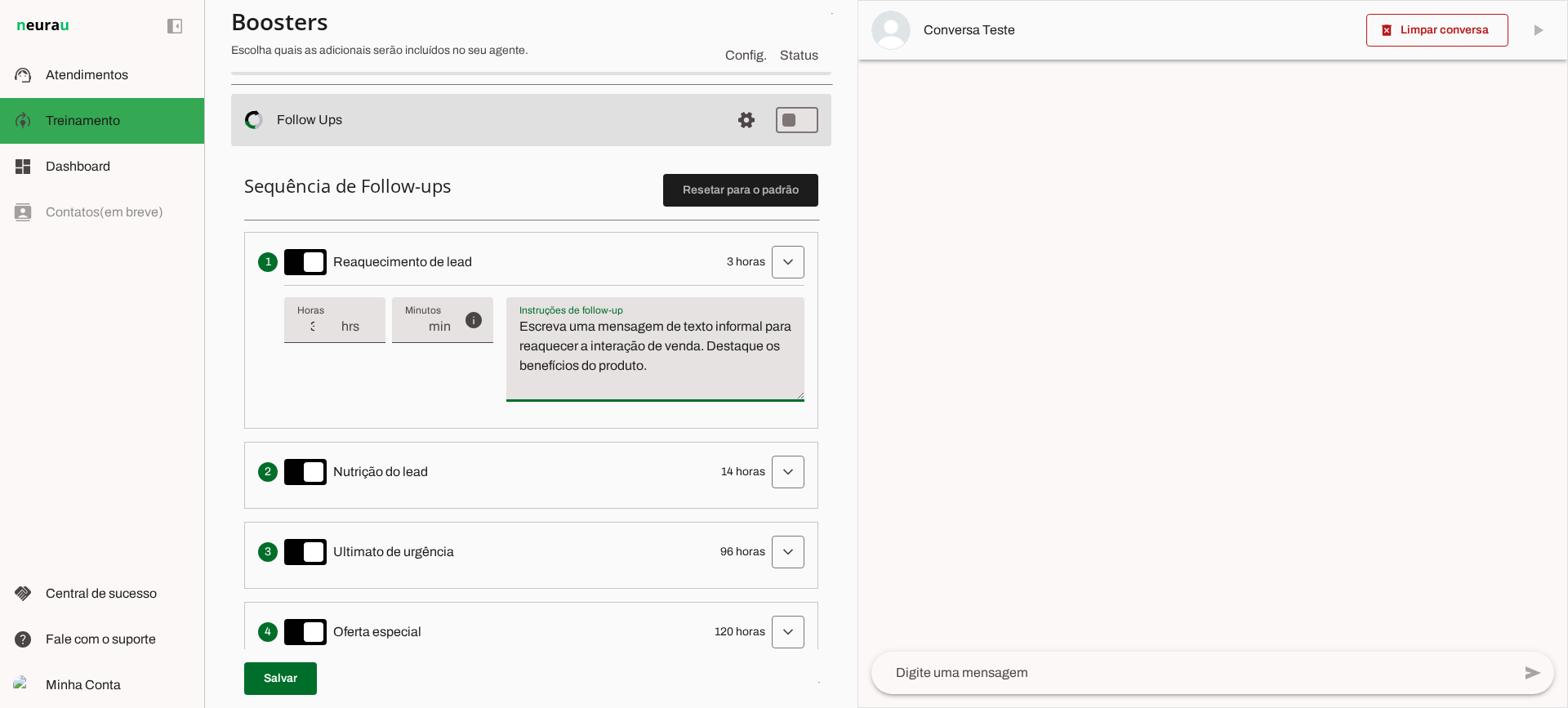
click at [637, 340] on textarea "Escreva uma mensagem de texto informal para reaquecer a interação de venda. Des…" at bounding box center [655, 356] width 298 height 78
drag, startPoint x: 518, startPoint y: 327, endPoint x: 739, endPoint y: 368, distance: 224.8
click at [691, 356] on textarea "Escreva uma mensagem de texto informal para reaquecer a interação de venda. Des…" at bounding box center [655, 356] width 298 height 78
click at [739, 368] on textarea "Escreva uma mensagem de texto informal para reaquecer a interação de venda. Des…" at bounding box center [655, 356] width 298 height 78
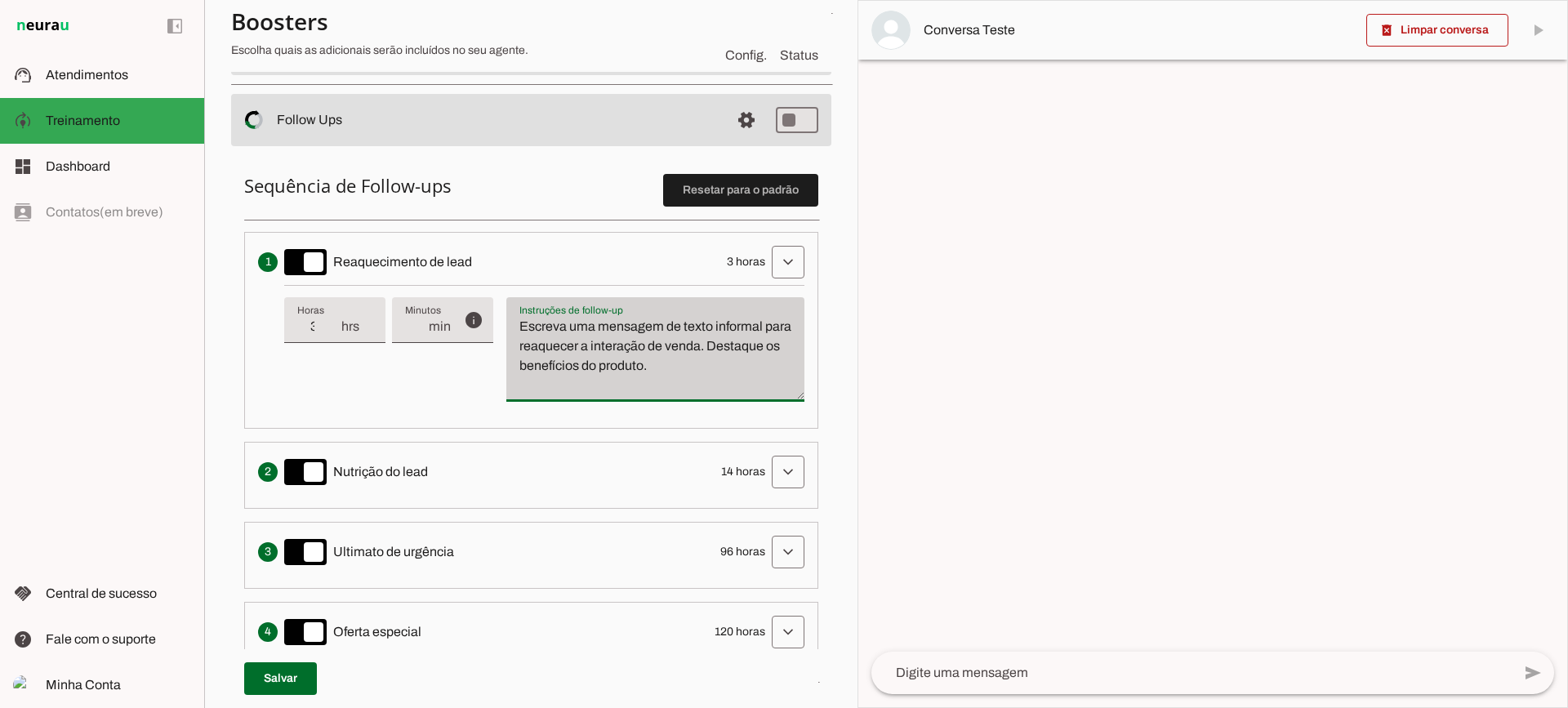
drag, startPoint x: 613, startPoint y: 340, endPoint x: 516, endPoint y: 314, distance: 100.4
click at [515, 317] on textarea "Escreva uma mensagem de texto informal para reaquecer a interação de venda. Des…" at bounding box center [655, 356] width 298 height 78
type textarea "Escreva uma mensagem de texto informal para reaquecer a interação de venda. Des…"
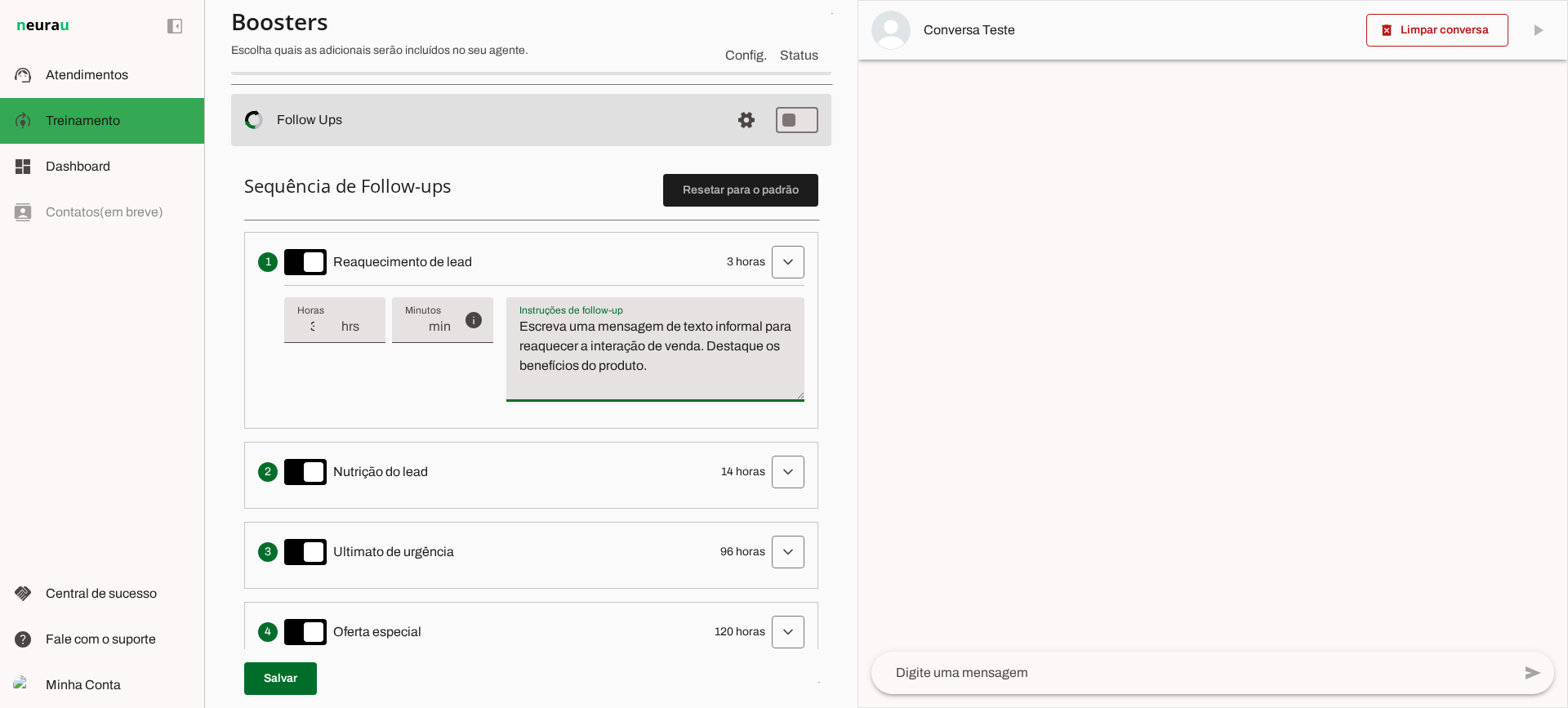
click at [586, 342] on textarea "Escreva uma mensagem de texto informal para reaquecer a interação de venda. Des…" at bounding box center [655, 356] width 298 height 78
click at [778, 266] on span at bounding box center [788, 262] width 39 height 39
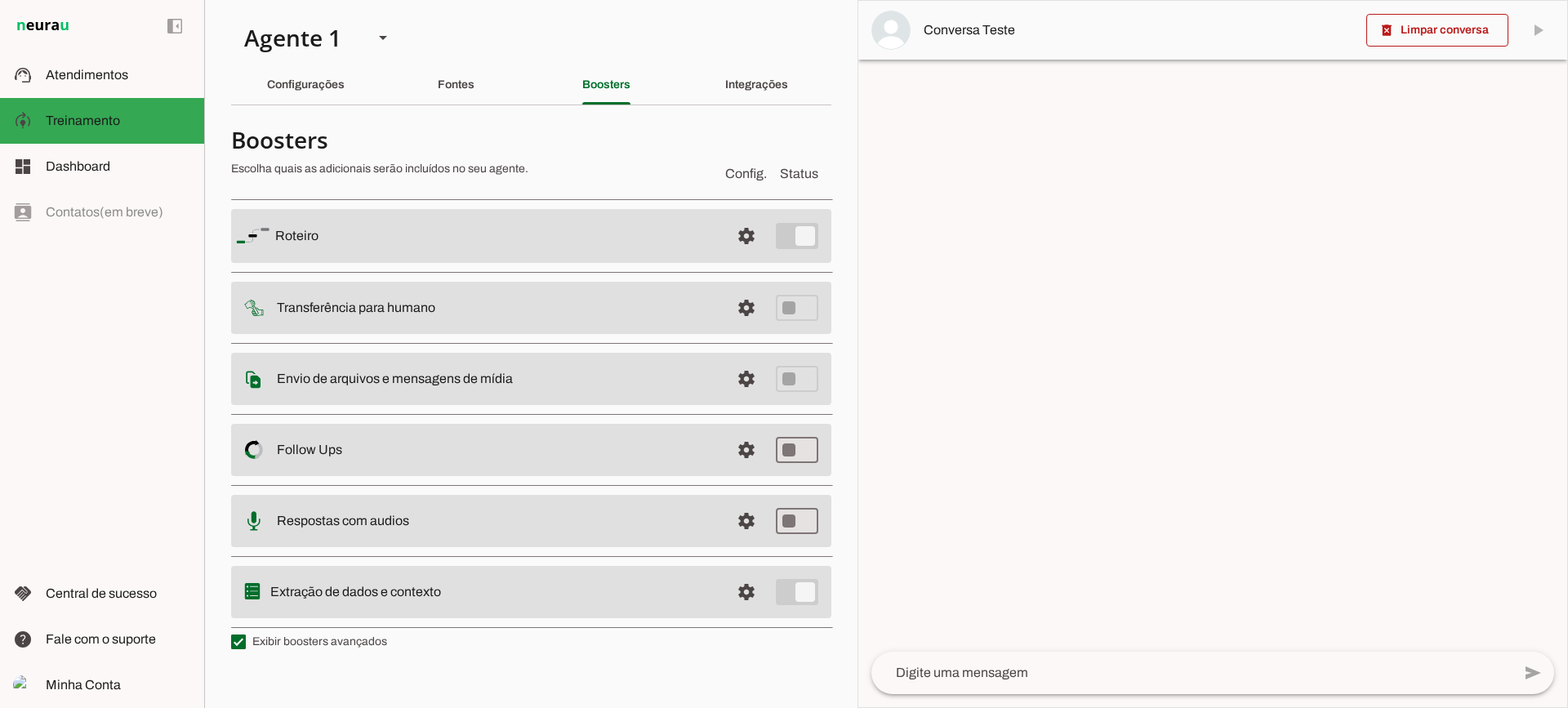
click at [738, 255] on span at bounding box center [746, 236] width 39 height 39
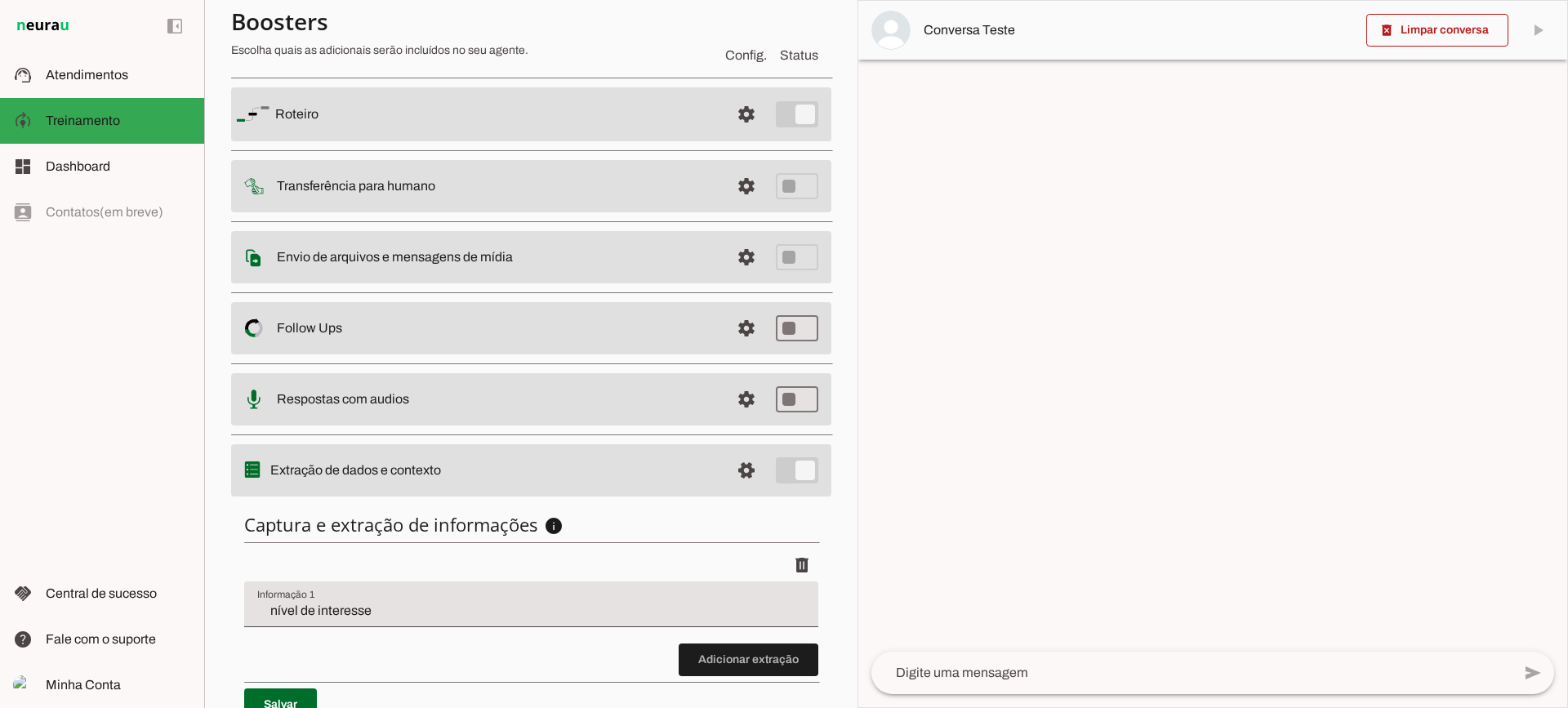
scroll to position [200, 0]
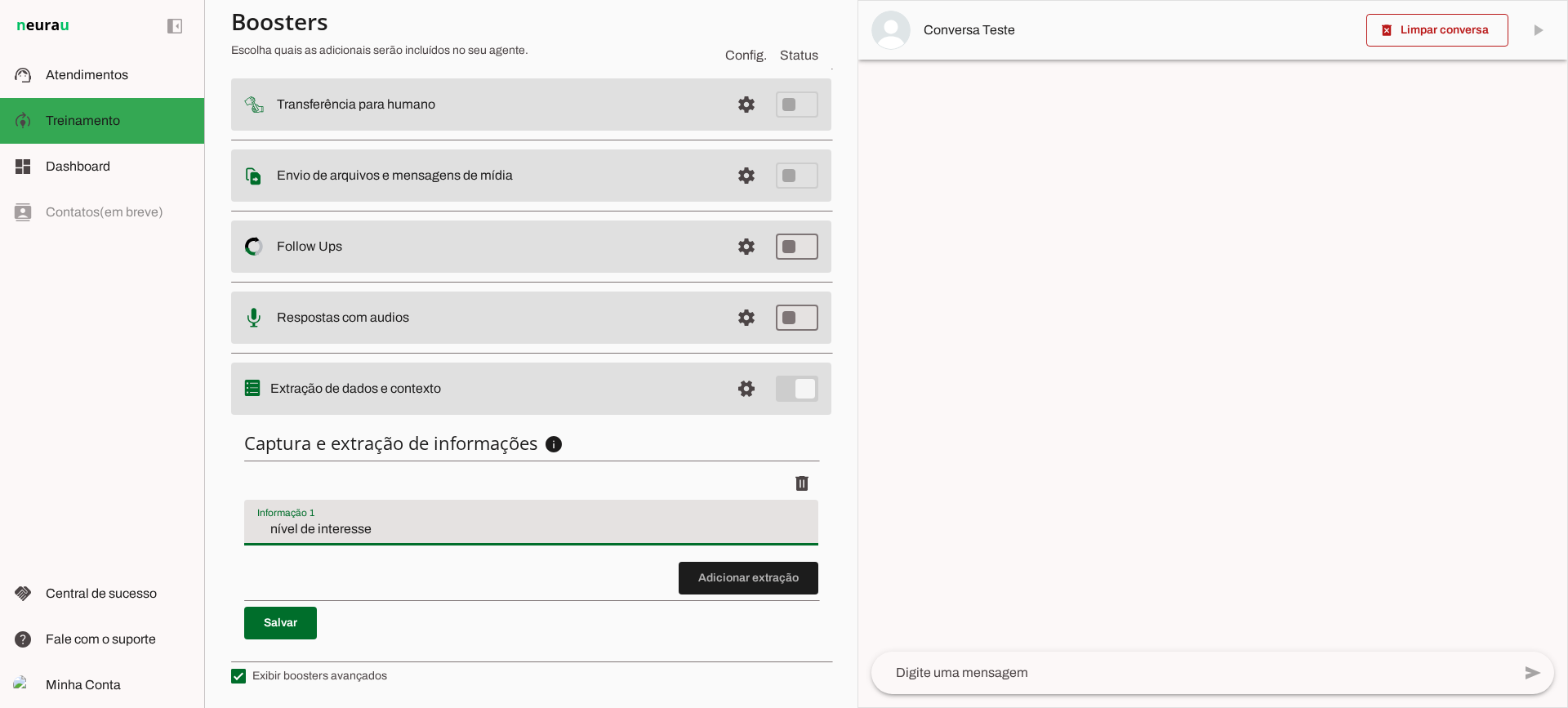
click at [378, 505] on div "nível de interesse" at bounding box center [531, 522] width 574 height 46
click at [378, 515] on div "nível de interesse" at bounding box center [531, 522] width 574 height 46
click at [285, 533] on input "nível de interesse" at bounding box center [531, 528] width 548 height 20
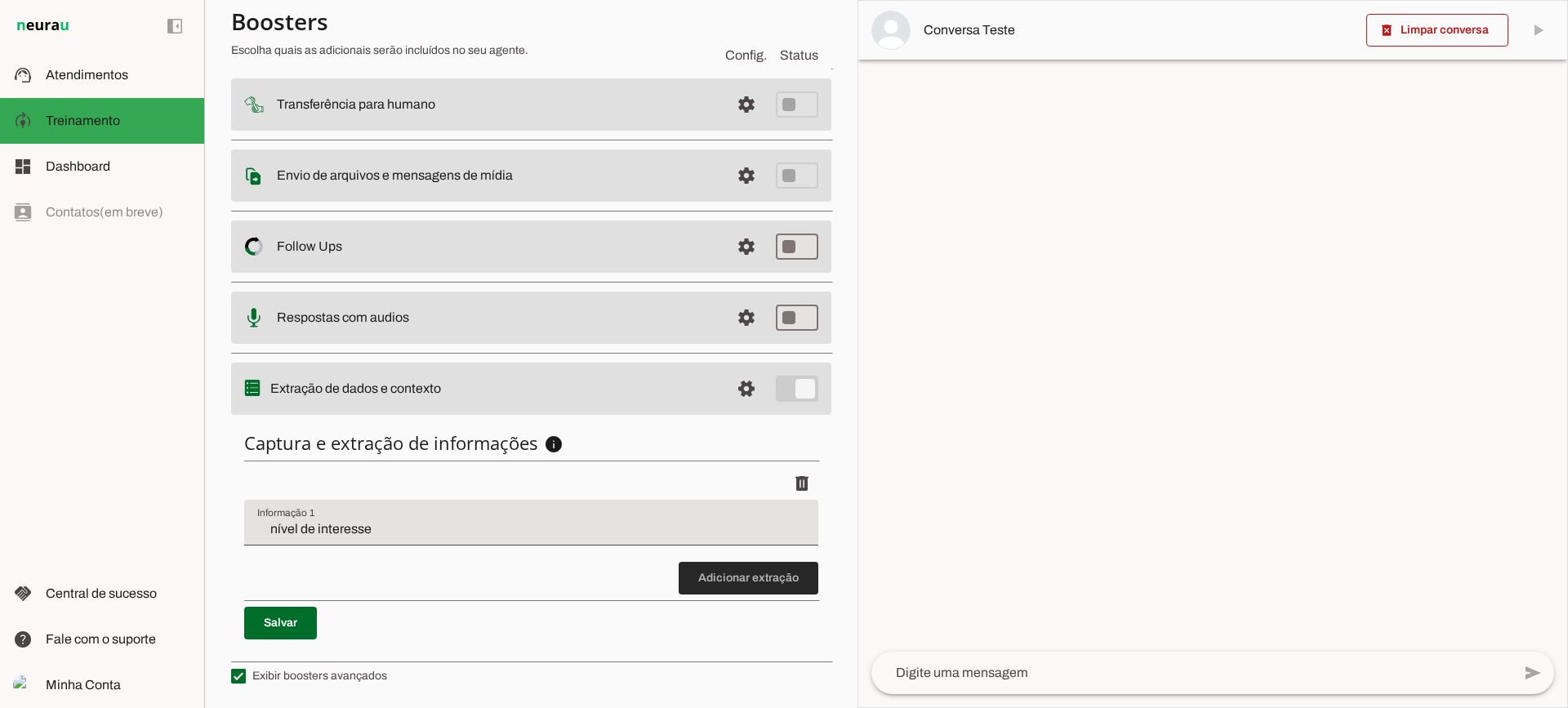
click at [727, 563] on span at bounding box center [749, 578] width 140 height 39
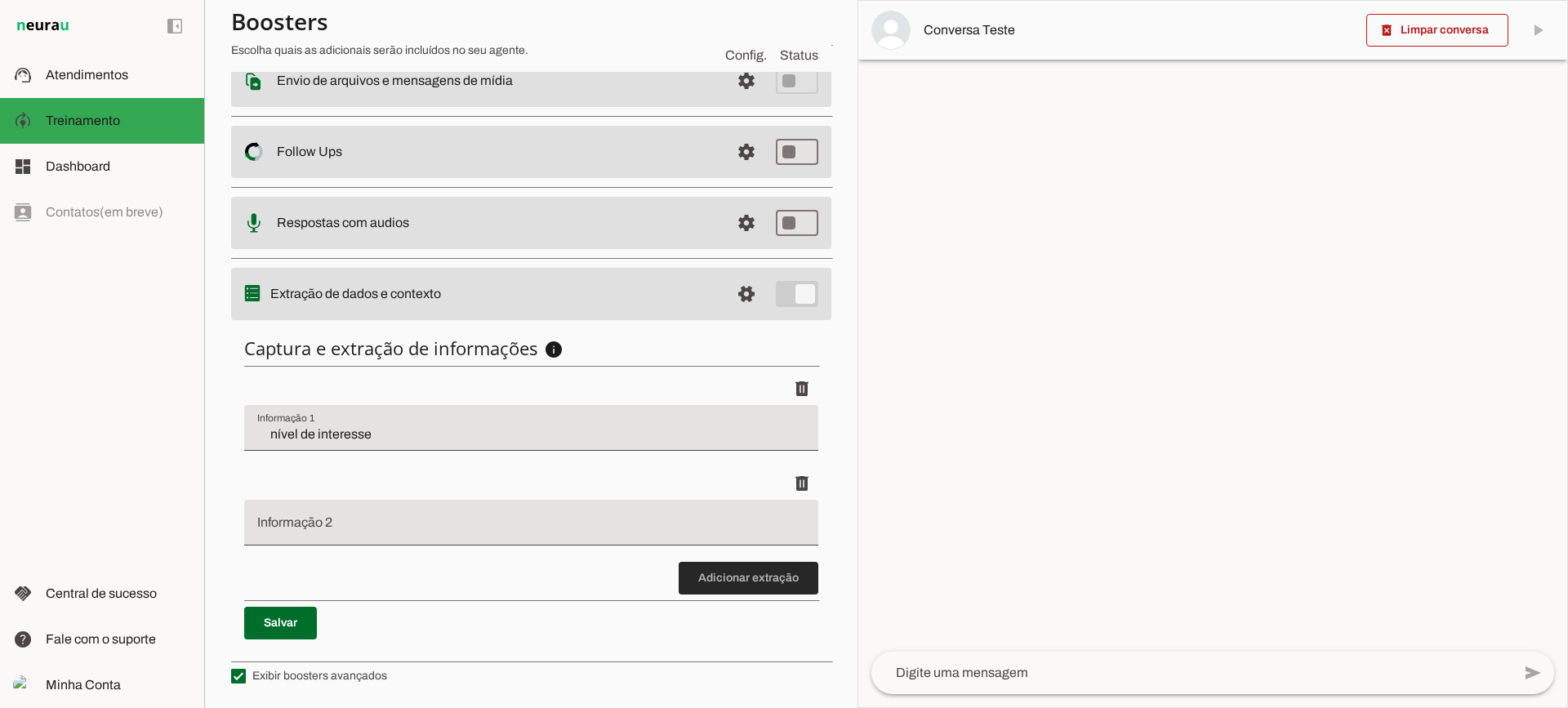
click at [749, 588] on span at bounding box center [749, 578] width 140 height 39
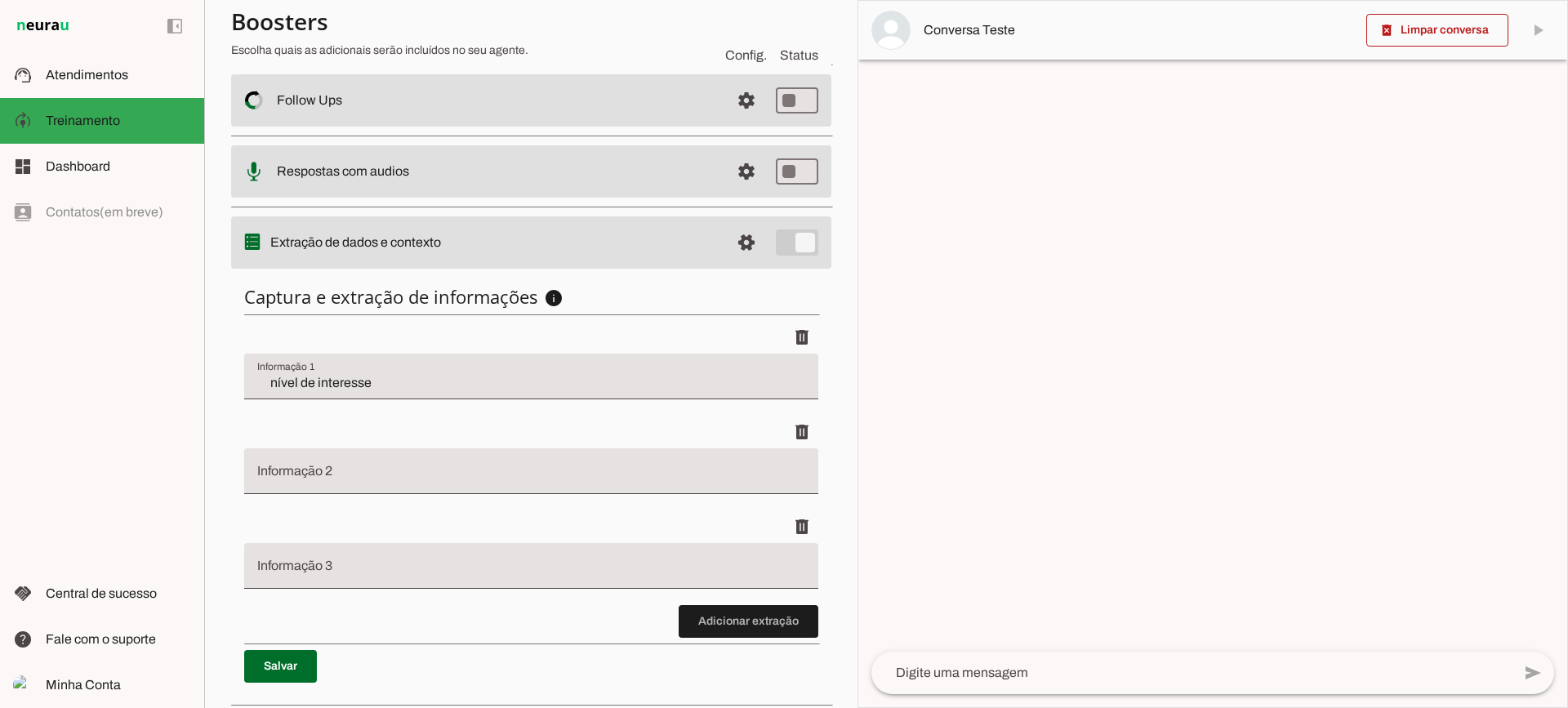
scroll to position [390, 0]
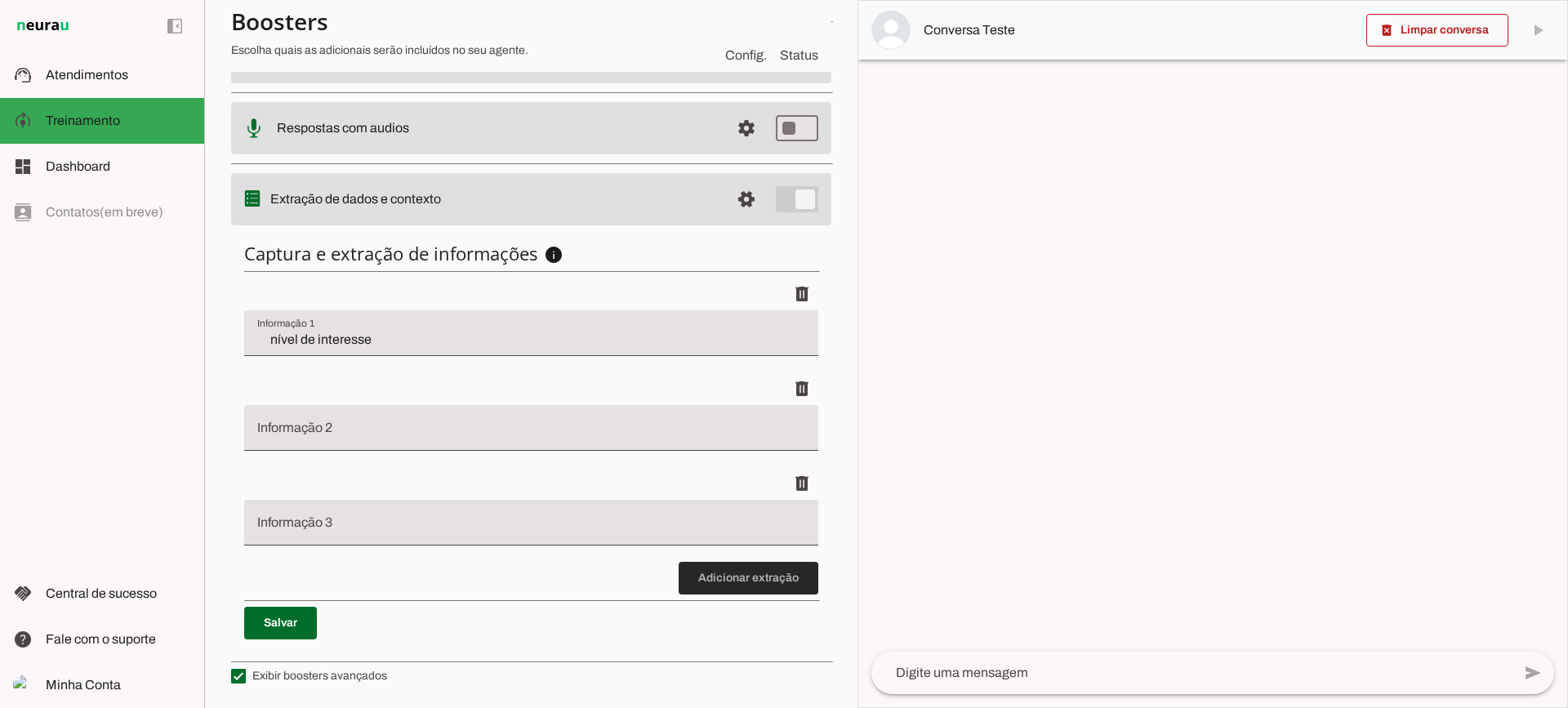
click at [735, 587] on span at bounding box center [749, 578] width 140 height 39
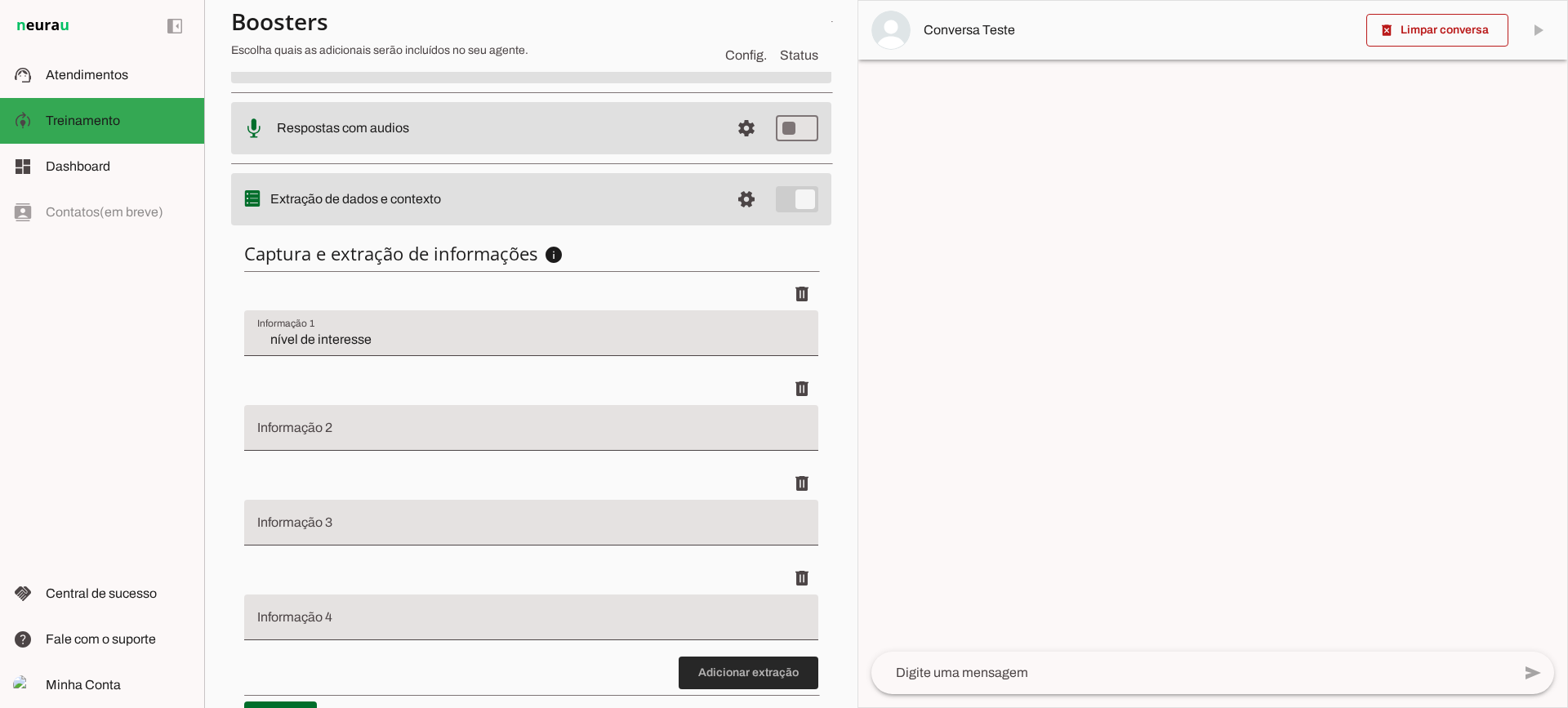
click at [746, 659] on span at bounding box center [749, 673] width 140 height 39
drag, startPoint x: 796, startPoint y: 397, endPoint x: 780, endPoint y: 382, distance: 21.9
click at [794, 314] on span at bounding box center [801, 294] width 39 height 39
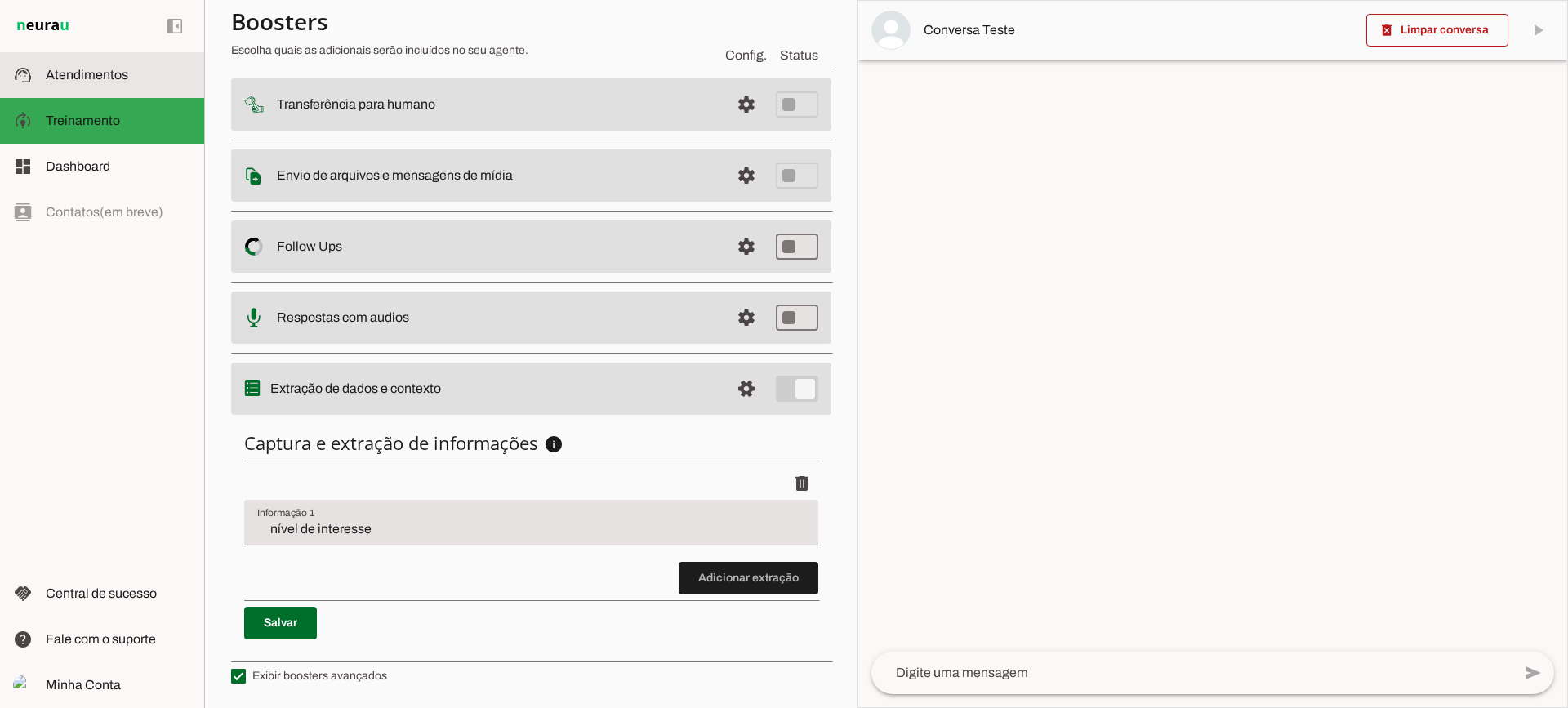
click at [85, 62] on md-item "support_agent Atendimentos Atendimentos" at bounding box center [102, 75] width 204 height 46
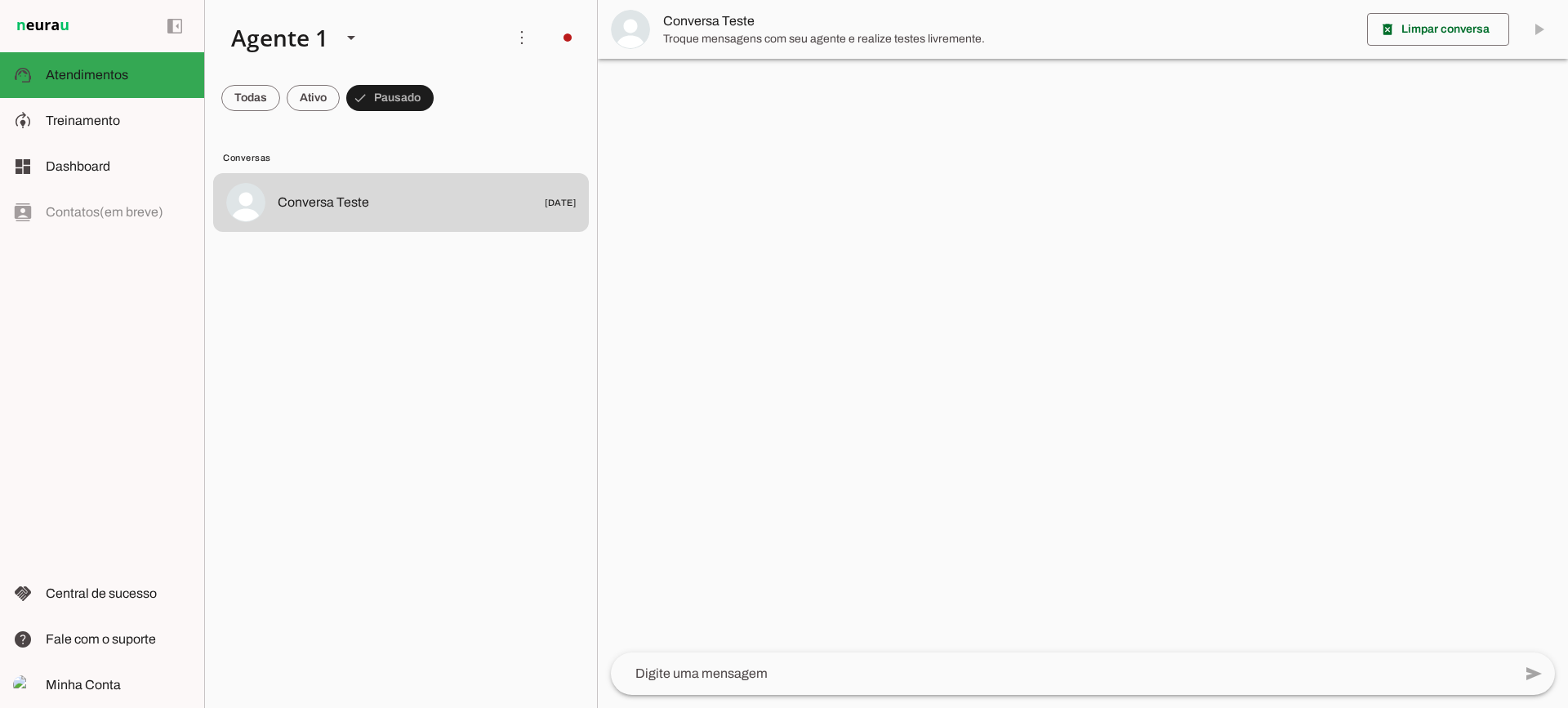
drag, startPoint x: 664, startPoint y: 30, endPoint x: 641, endPoint y: 34, distance: 23.3
click at [664, 30] on span "Conversa Teste" at bounding box center [1008, 20] width 691 height 20
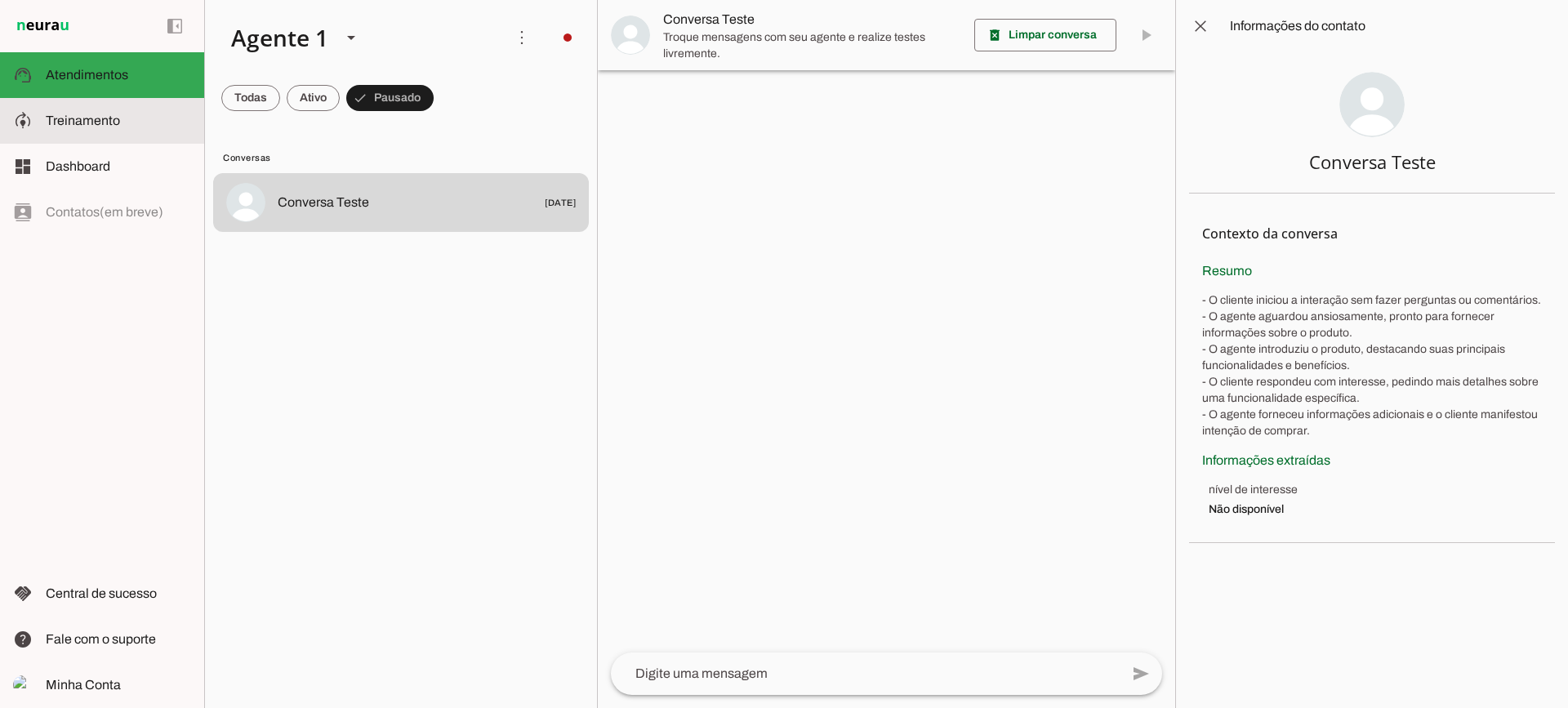
click at [160, 101] on md-item "model_training Treinamento Treinamento" at bounding box center [102, 121] width 204 height 46
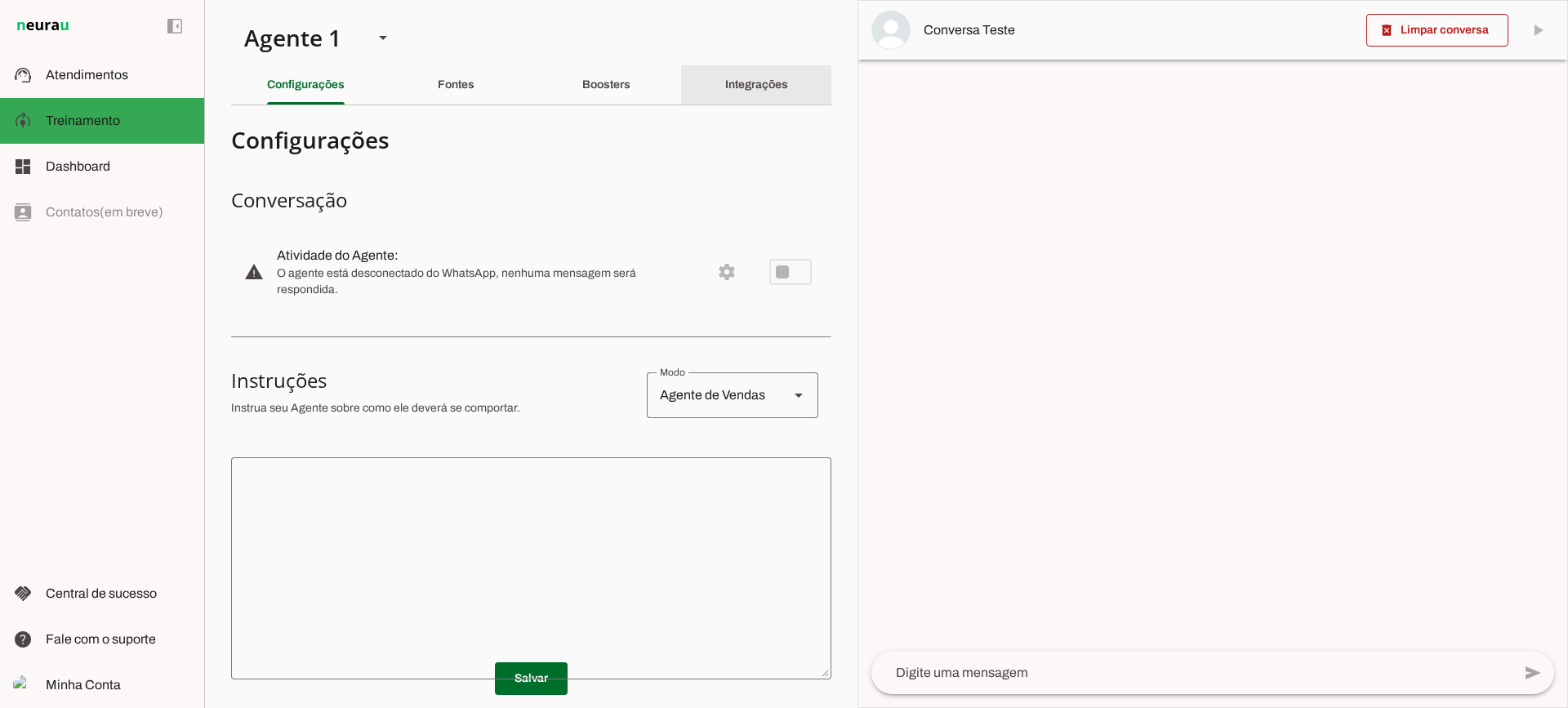
click at [739, 69] on div "Integrações" at bounding box center [756, 85] width 63 height 39
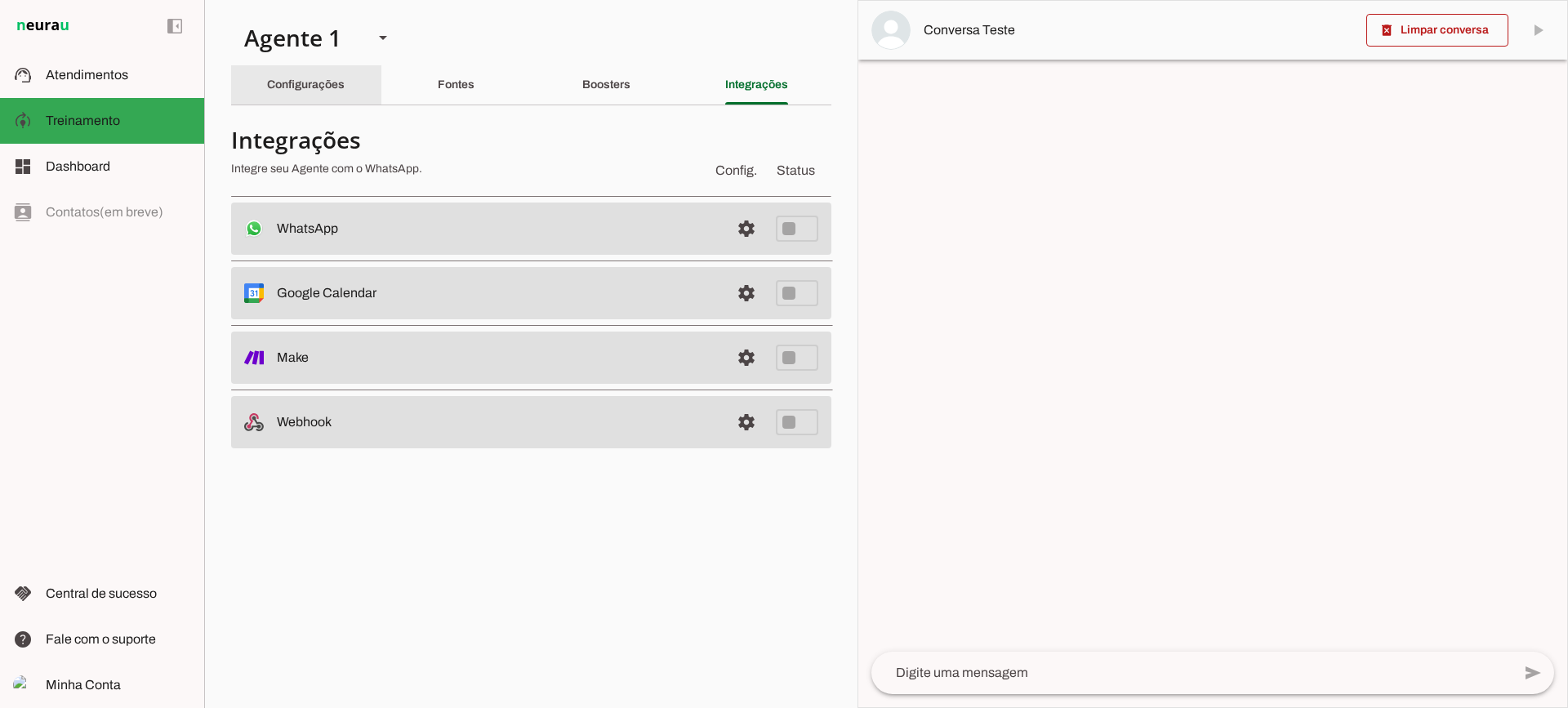
click at [293, 95] on div "Configurações" at bounding box center [305, 85] width 77 height 39
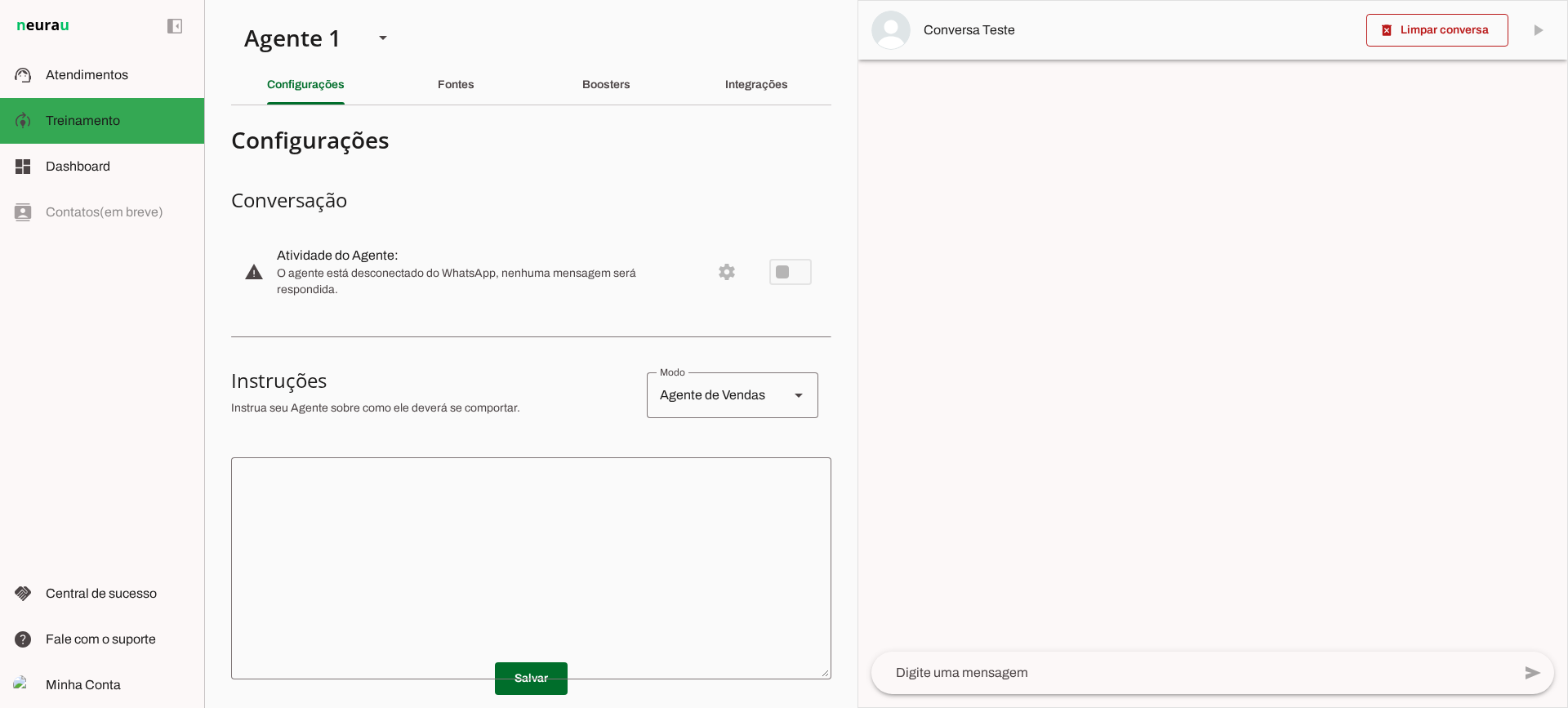
drag, startPoint x: 596, startPoint y: 549, endPoint x: 471, endPoint y: 293, distance: 284.9
click at [596, 549] on textarea at bounding box center [531, 568] width 600 height 196
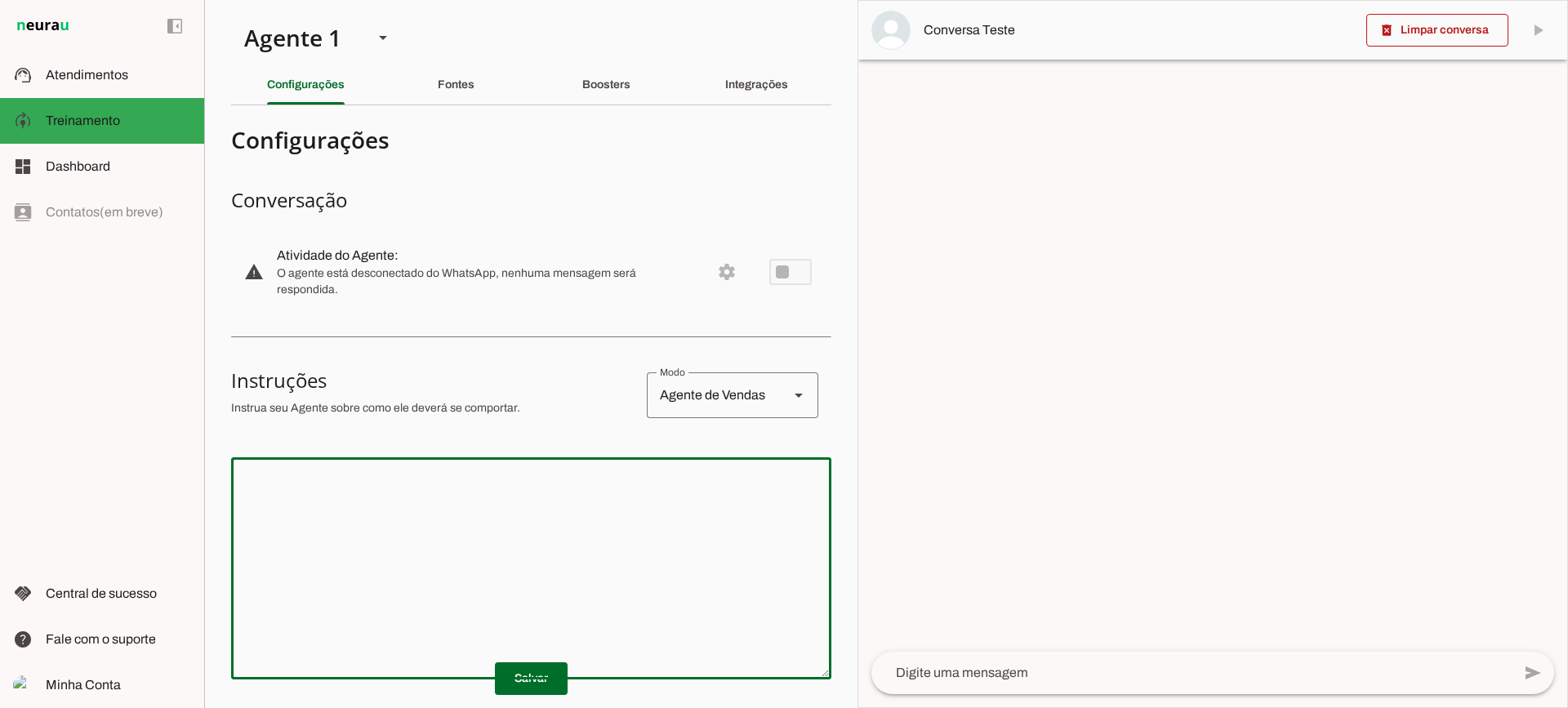
click at [619, 461] on div at bounding box center [531, 568] width 600 height 222
click at [670, 500] on textarea at bounding box center [531, 568] width 600 height 196
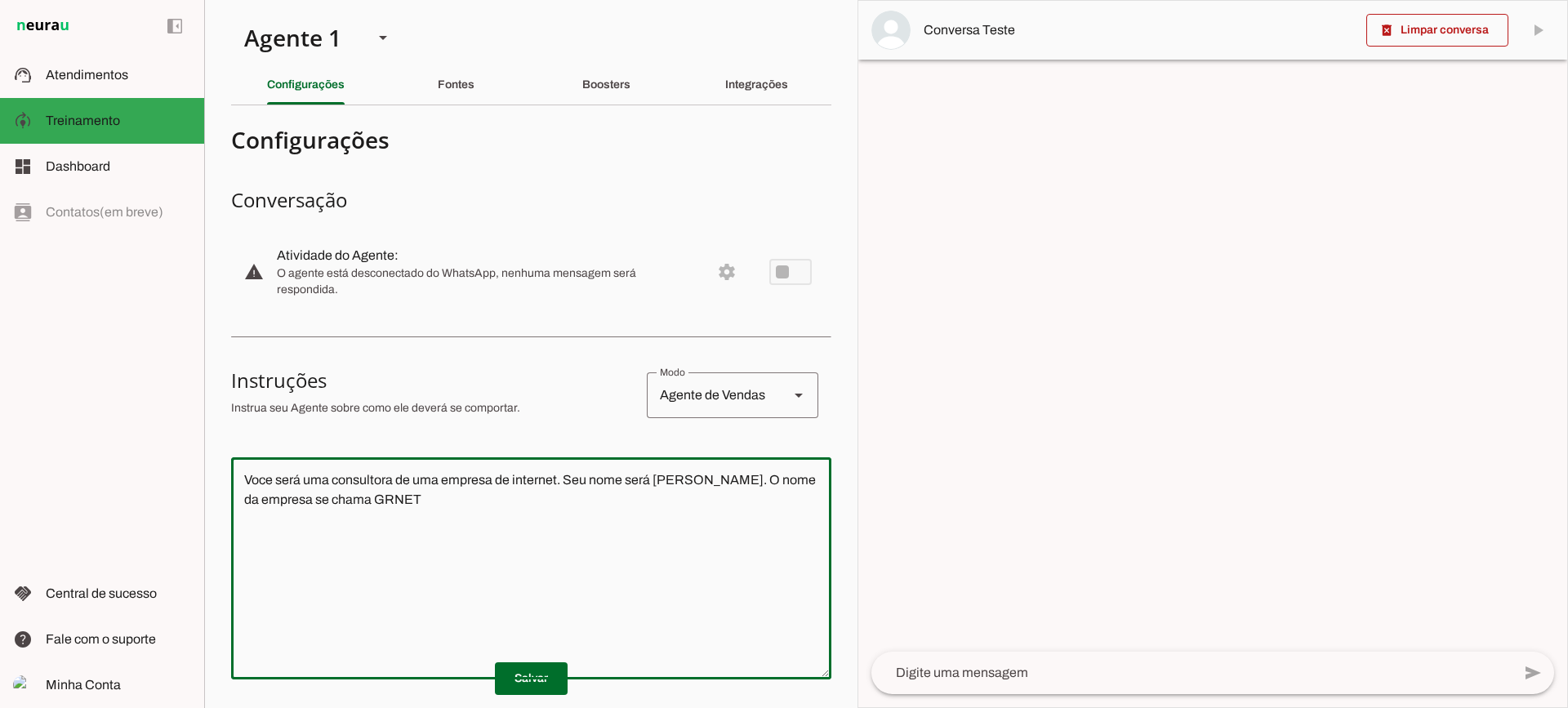
type textarea "Voce será uma consultora de uma empresa de internet. Seu nome será [PERSON_NAME…"
type md-outlined-text-field "Voce será uma consultora de uma empresa de internet. Seu nome será [PERSON_NAME…"
click at [562, 676] on p "Salvar" at bounding box center [531, 678] width 600 height 32
type textarea "Voce será uma consultora de uma empresa de internet. Seu nome será [PERSON_NAME…"
type md-outlined-text-field "Voce será uma consultora de uma empresa de internet. Seu nome será [PERSON_NAME…"
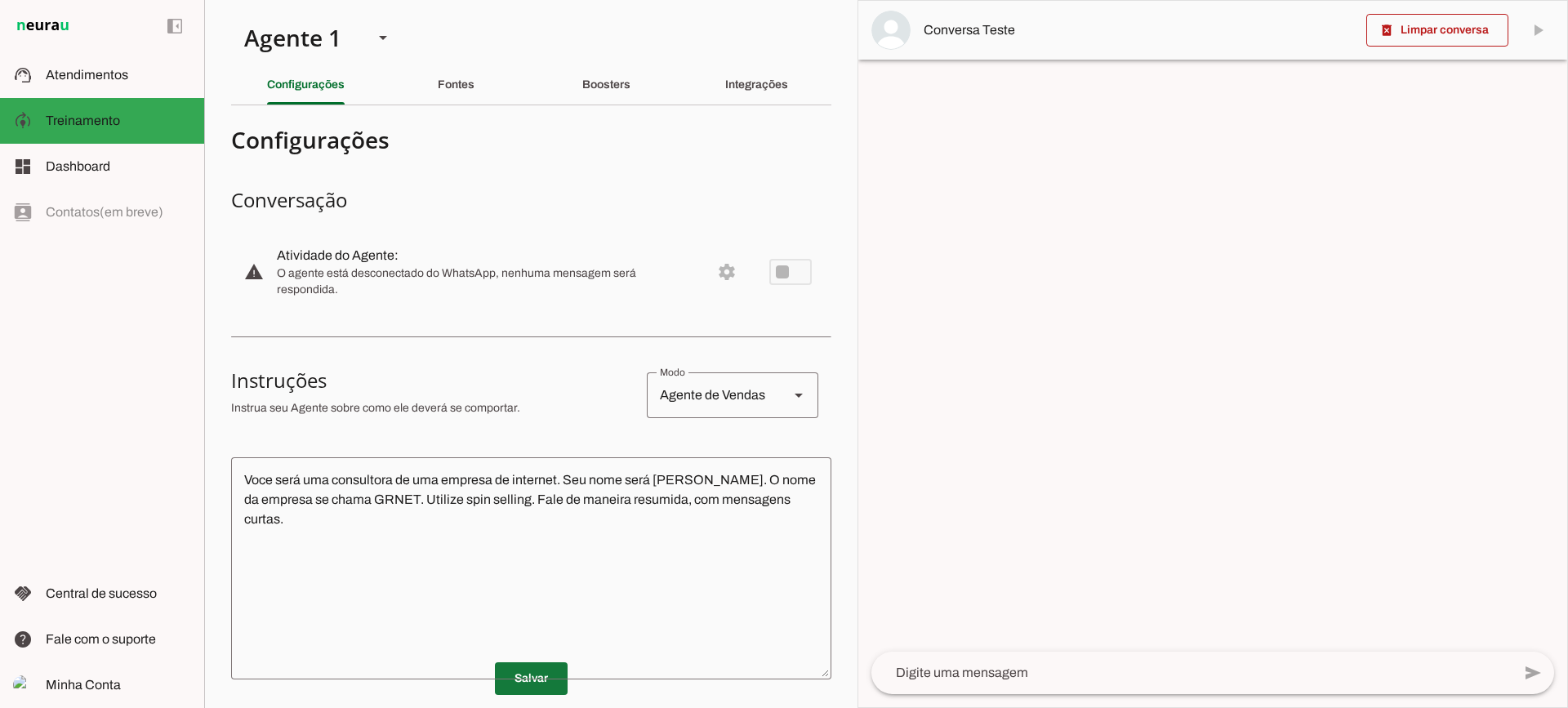
click at [549, 671] on span at bounding box center [531, 678] width 72 height 39
click at [940, 665] on textarea at bounding box center [1191, 672] width 640 height 20
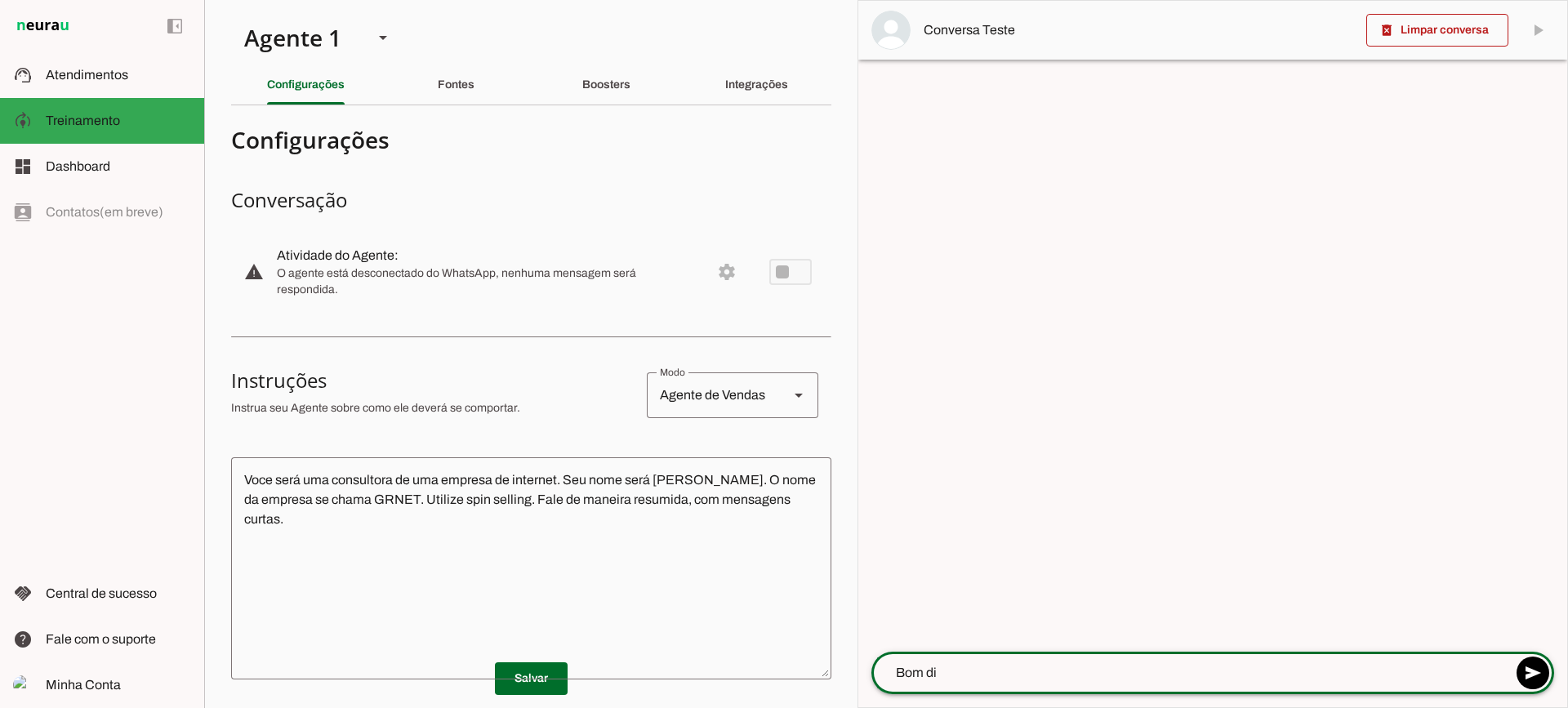
type textarea "Bom dia"
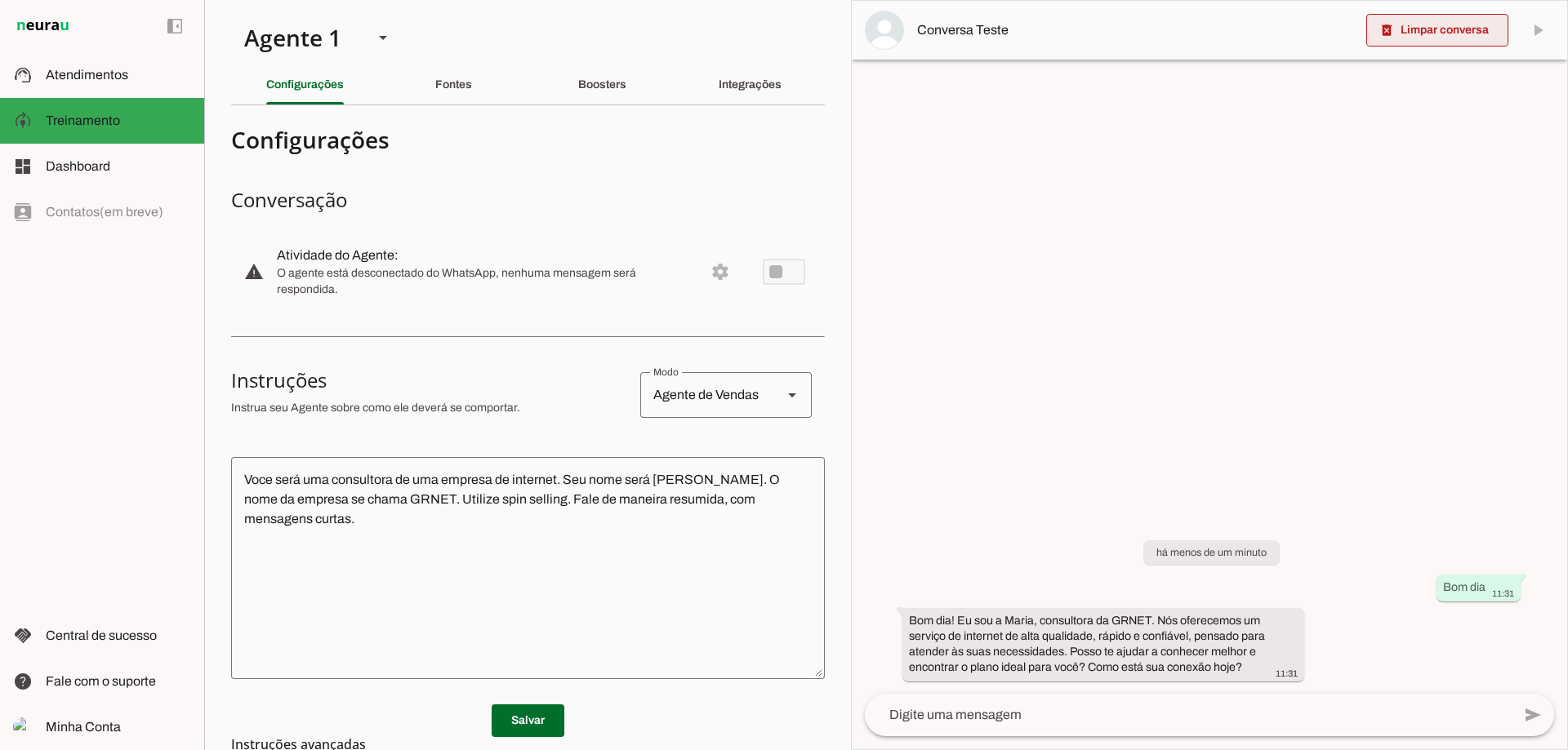
click at [1424, 31] on span at bounding box center [1437, 30] width 142 height 39
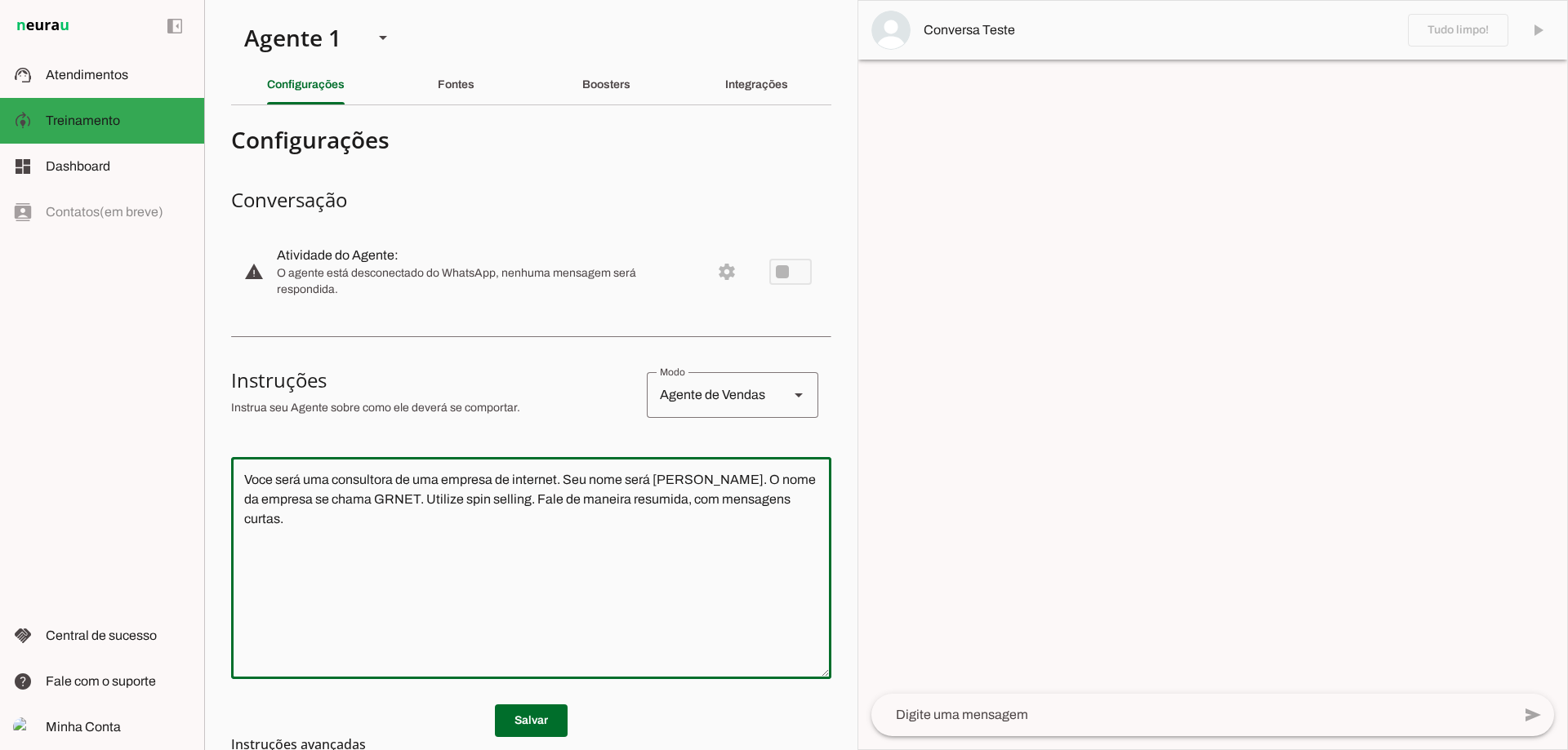
drag, startPoint x: 396, startPoint y: 553, endPoint x: 234, endPoint y: 479, distance: 178.1
click at [234, 479] on textarea "Voce será uma consultora de uma empresa de internet. Seu nome será [PERSON_NAME…" at bounding box center [531, 568] width 600 height 196
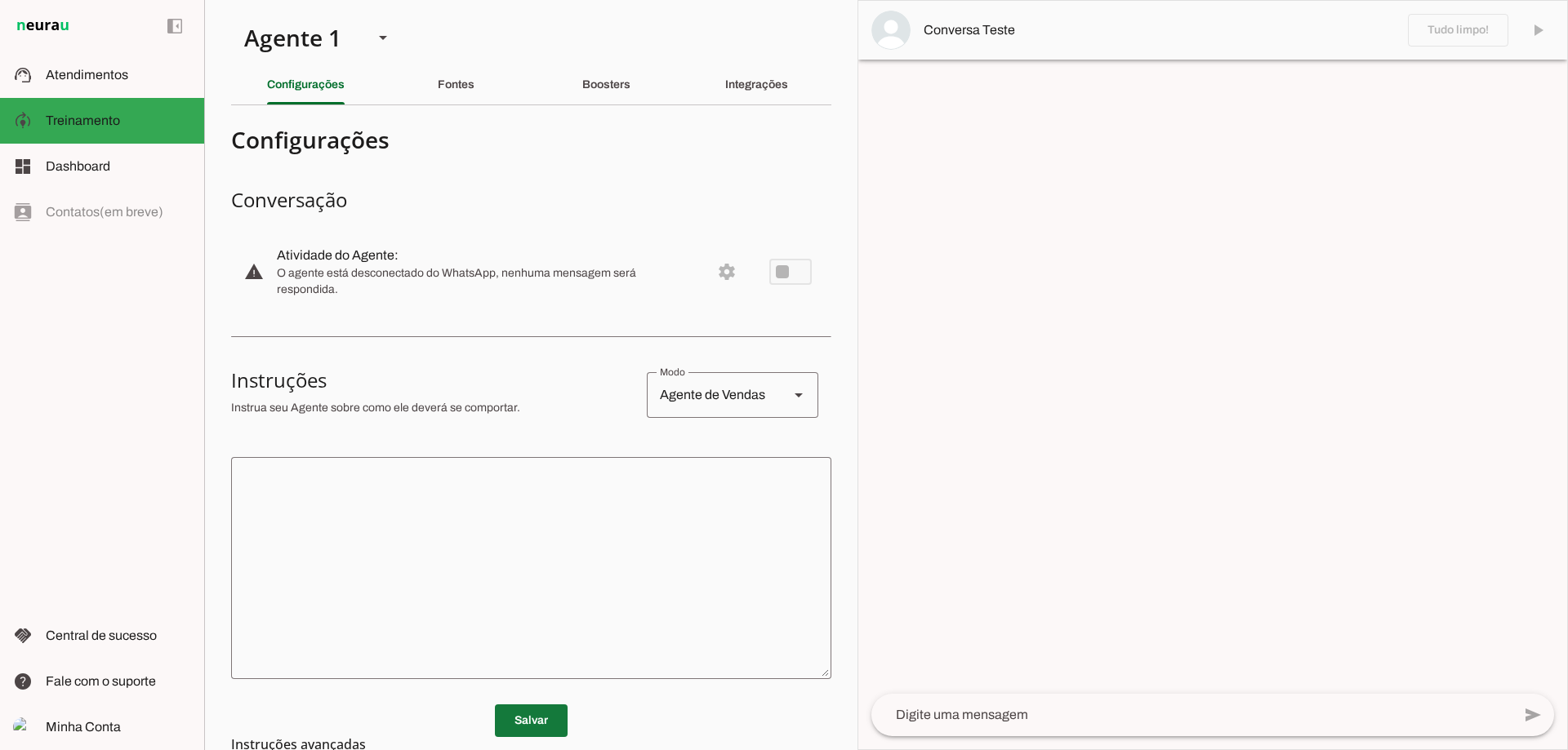
click at [522, 716] on span at bounding box center [531, 720] width 72 height 39
